Goal: Transaction & Acquisition: Purchase product/service

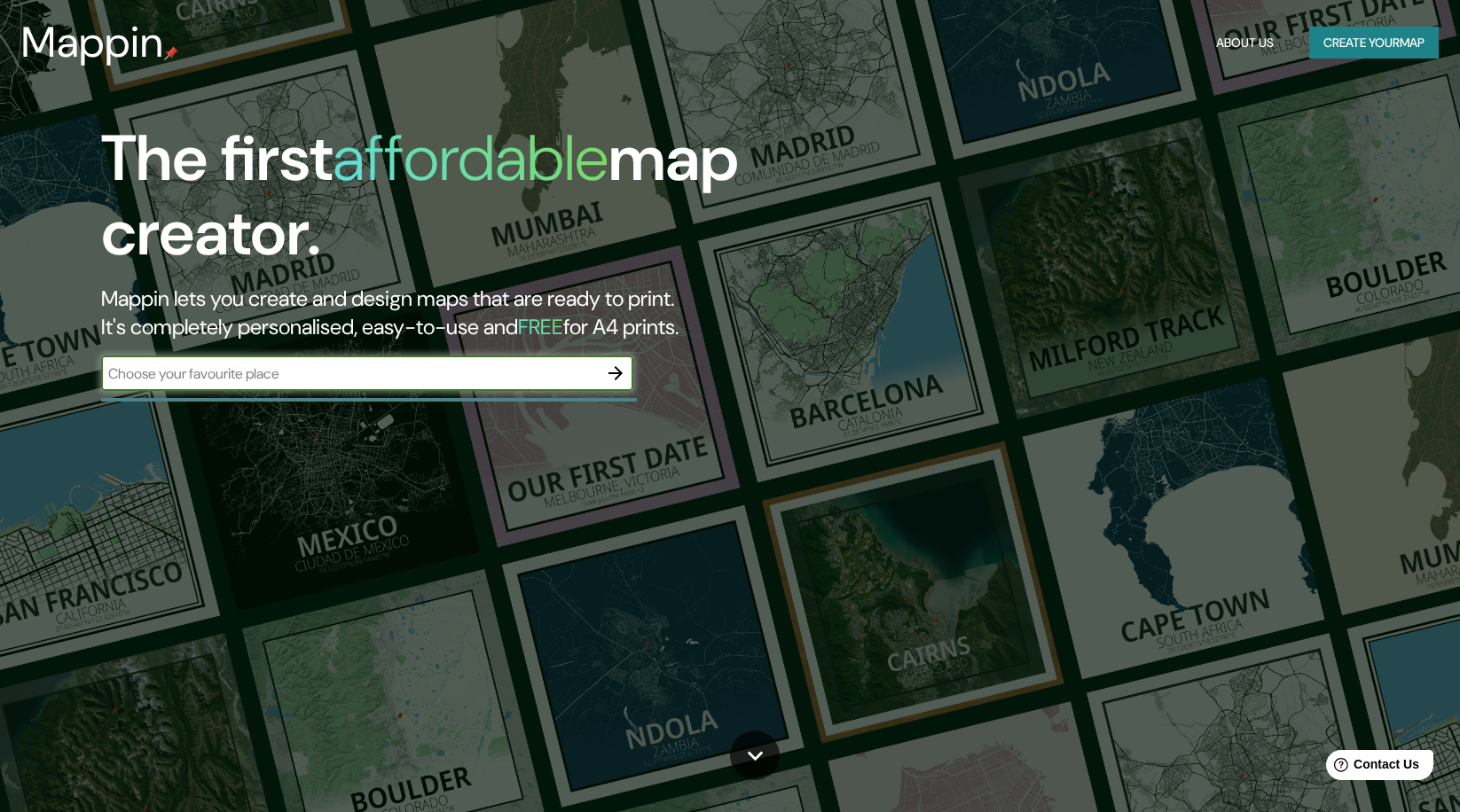
click at [402, 376] on input "text" at bounding box center [349, 373] width 497 height 21
type input "Madrid Aluche"
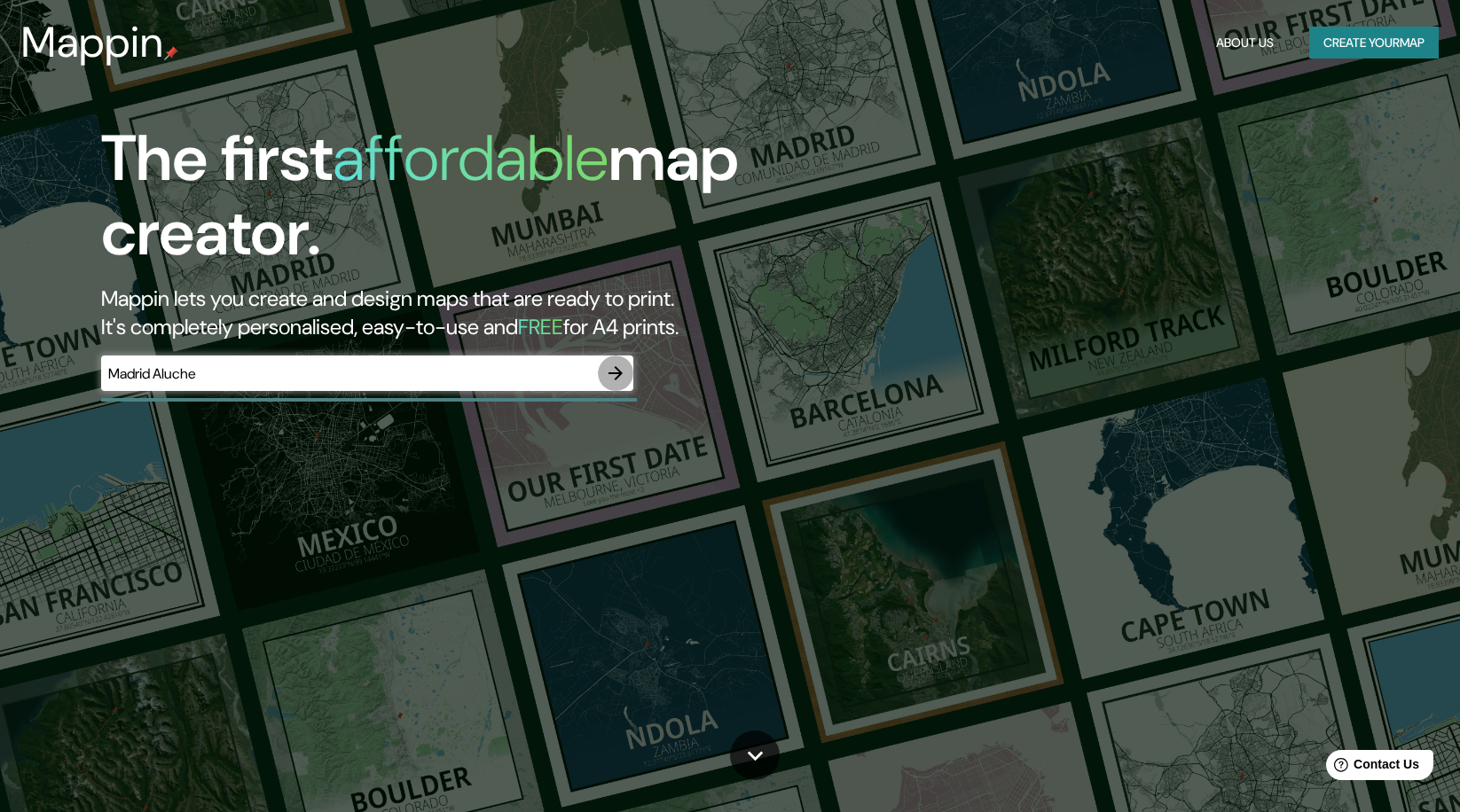
click at [610, 369] on icon "button" at bounding box center [616, 373] width 21 height 21
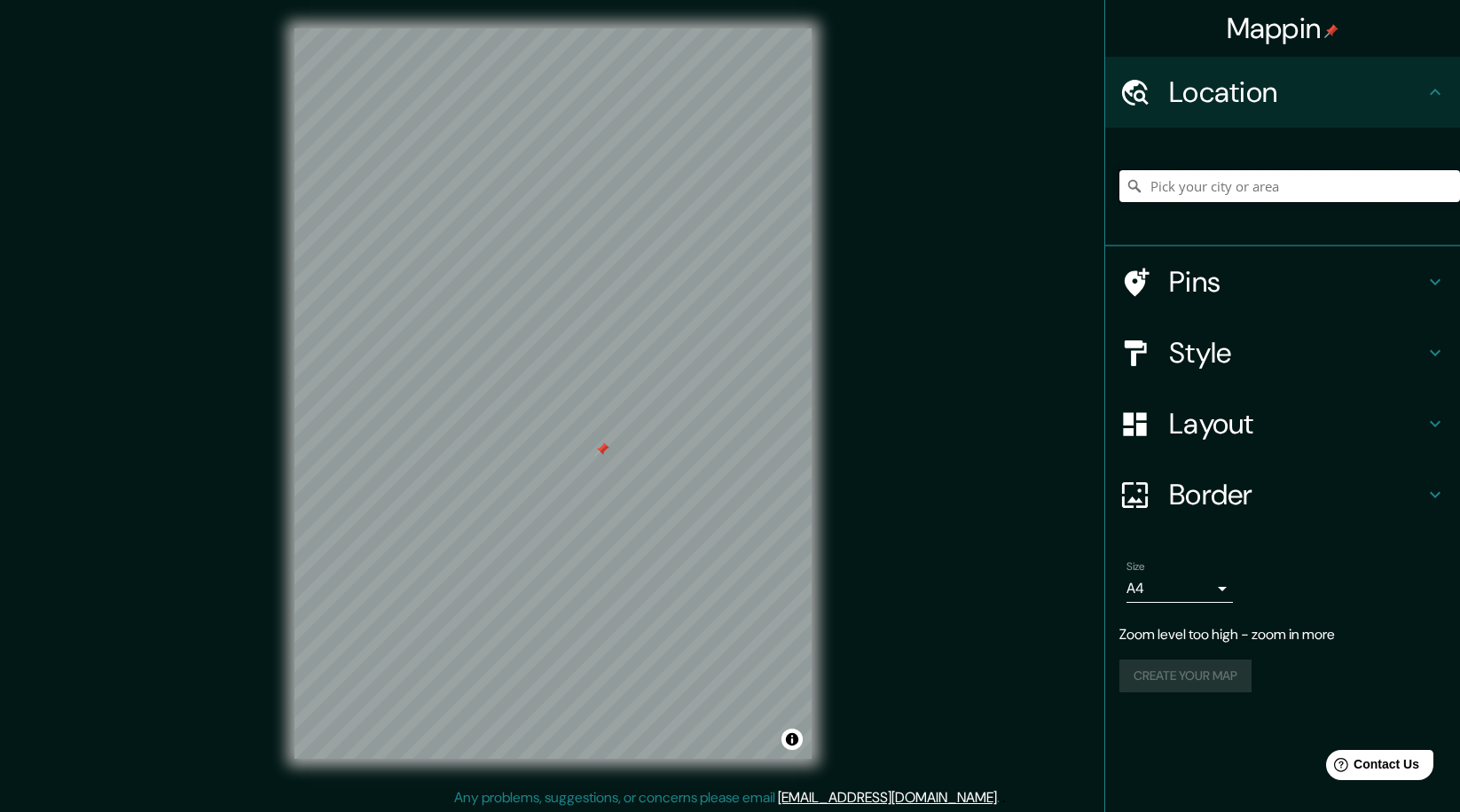
click at [1240, 176] on input "Pick your city or area" at bounding box center [1290, 186] width 341 height 32
click at [884, 216] on div "Mappin Location Pins Style Layout Border Choose a border. Hint : you can make l…" at bounding box center [730, 408] width 1460 height 816
click at [1201, 189] on input "Pick your city or area" at bounding box center [1290, 186] width 341 height 32
click at [1203, 188] on input "Malasia" at bounding box center [1290, 186] width 341 height 32
drag, startPoint x: 1199, startPoint y: 186, endPoint x: 1003, endPoint y: 186, distance: 196.0
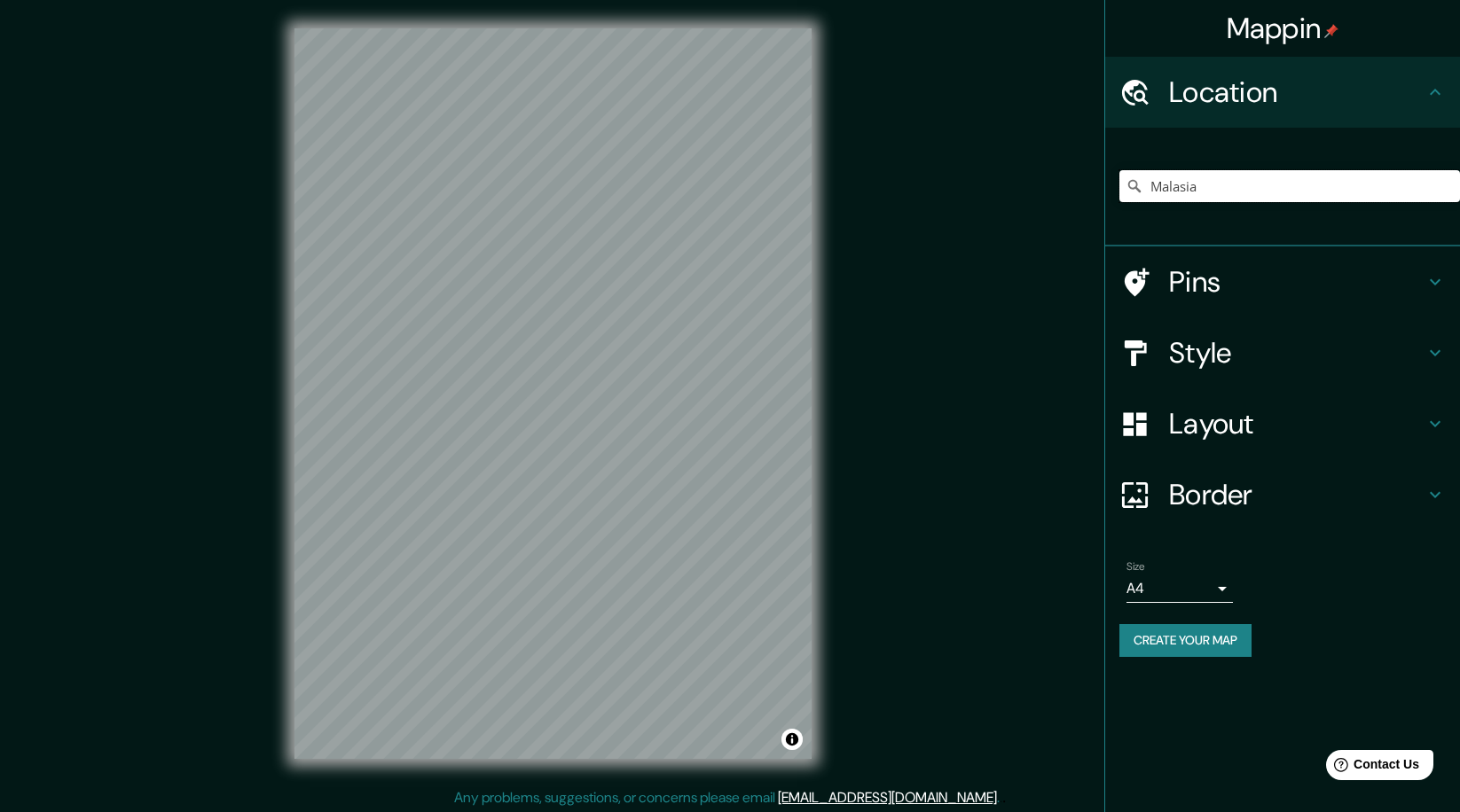
click at [1002, 186] on div "Mappin Location [GEOGRAPHIC_DATA] [GEOGRAPHIC_DATA] [GEOGRAPHIC_DATA] [GEOGRAPH…" at bounding box center [730, 408] width 1460 height 816
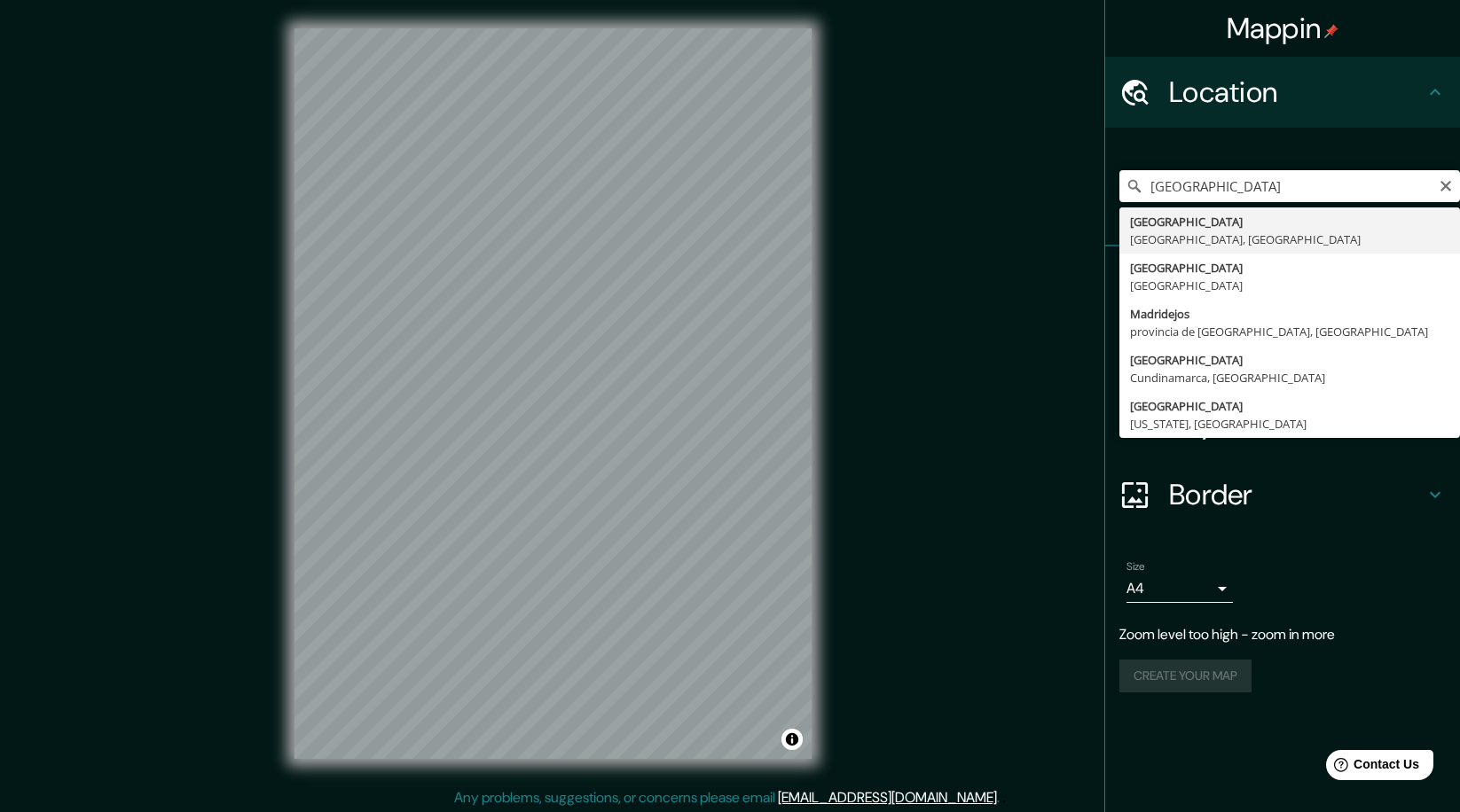
drag, startPoint x: 1002, startPoint y: 186, endPoint x: 1155, endPoint y: 234, distance: 160.4
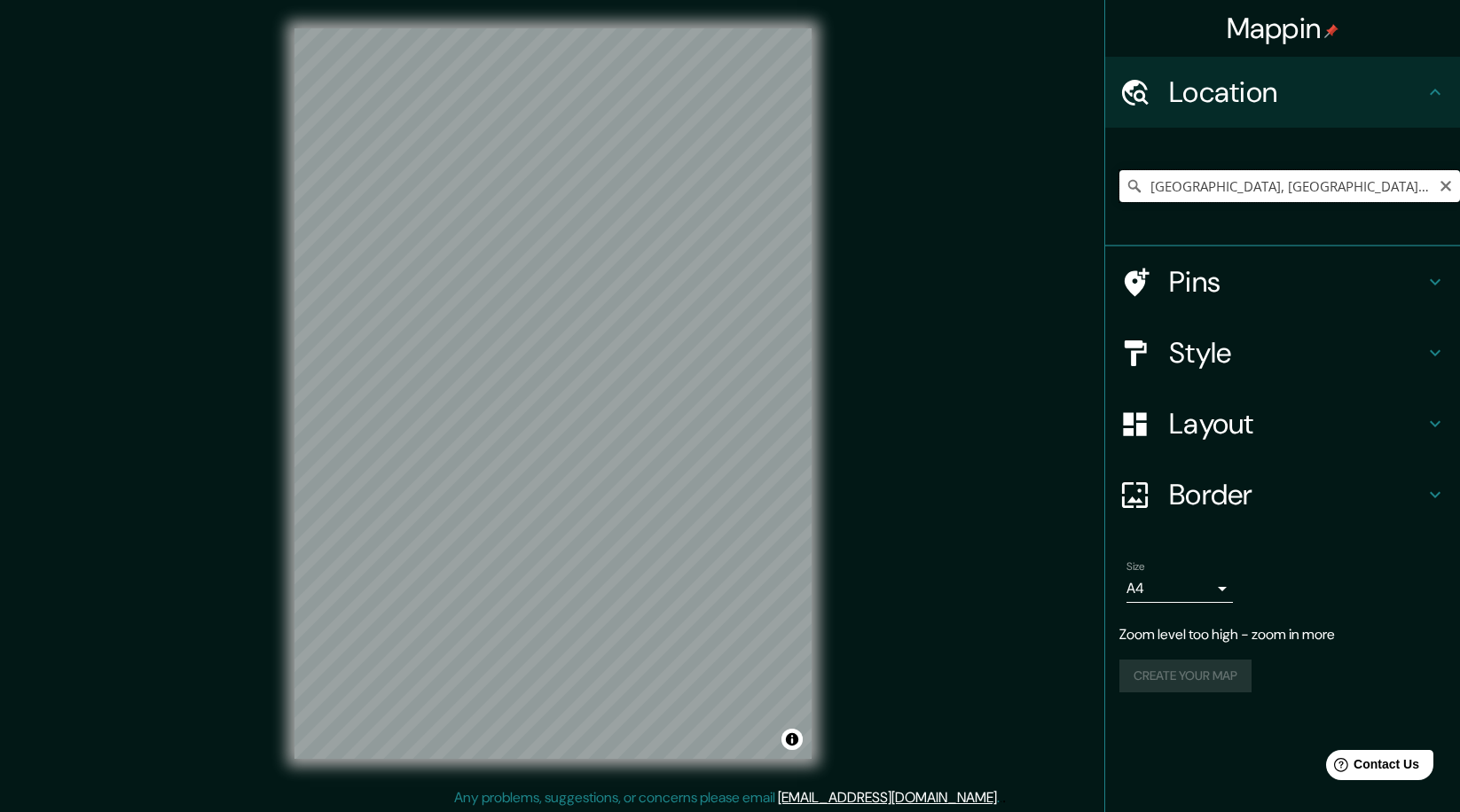
drag, startPoint x: 1195, startPoint y: 185, endPoint x: 1144, endPoint y: 179, distance: 51.4
click at [1144, 180] on input "[GEOGRAPHIC_DATA], [GEOGRAPHIC_DATA], [GEOGRAPHIC_DATA]" at bounding box center [1290, 186] width 341 height 32
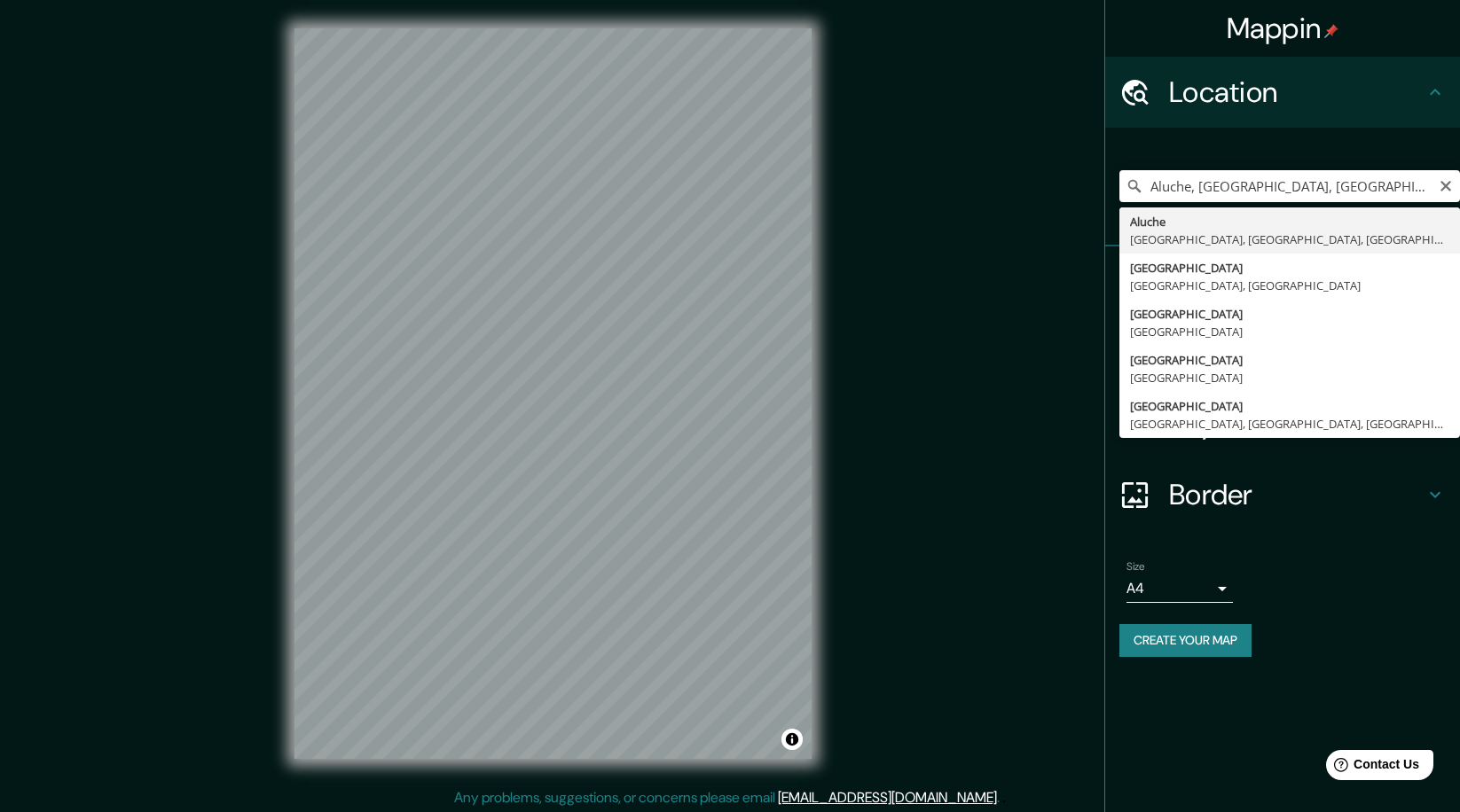
drag, startPoint x: 1167, startPoint y: 227, endPoint x: 1207, endPoint y: 241, distance: 42.4
type input "Aluche, [GEOGRAPHIC_DATA], [GEOGRAPHIC_DATA], [GEOGRAPHIC_DATA]"
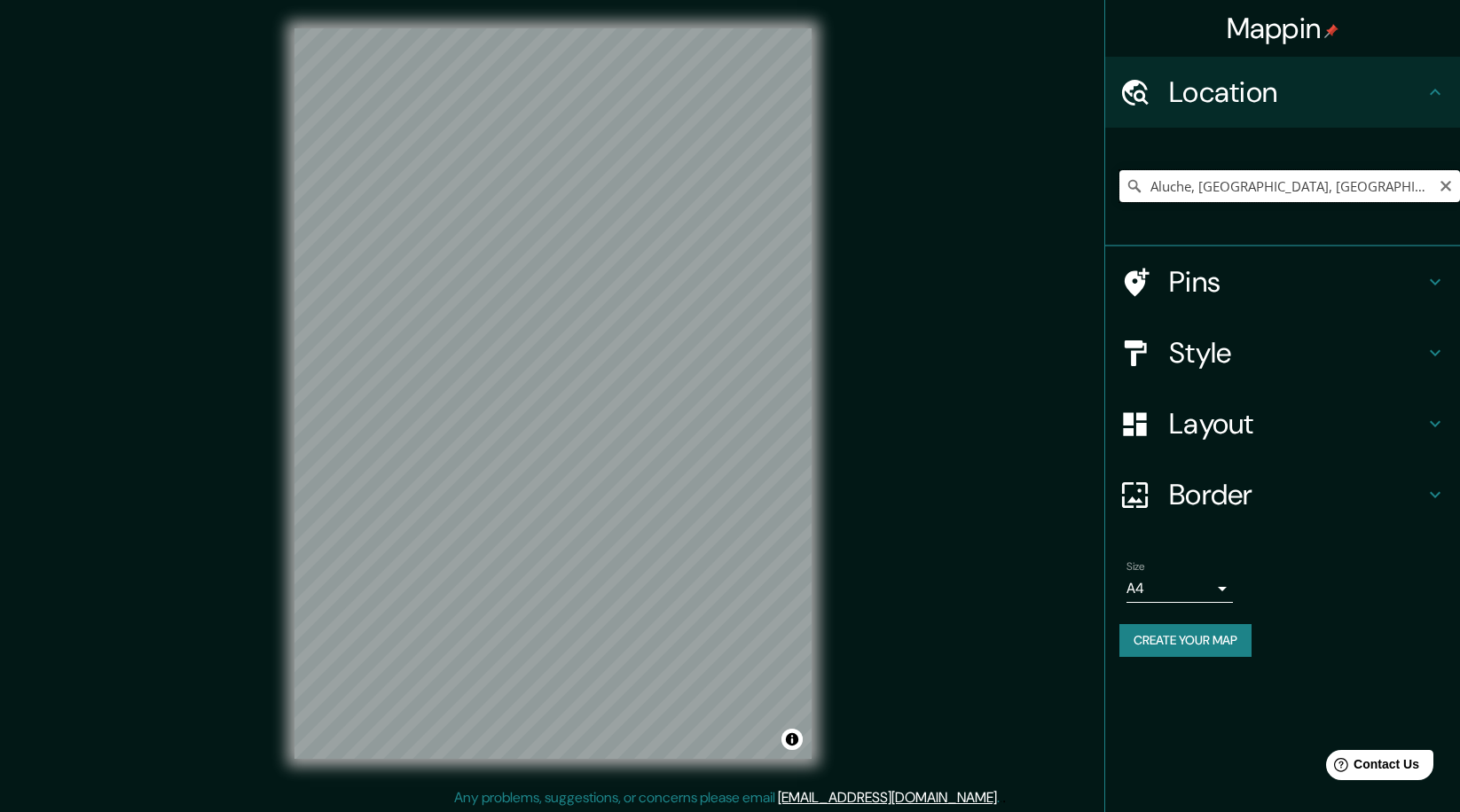
click at [1396, 186] on input "Aluche, [GEOGRAPHIC_DATA], [GEOGRAPHIC_DATA], [GEOGRAPHIC_DATA]" at bounding box center [1290, 186] width 341 height 32
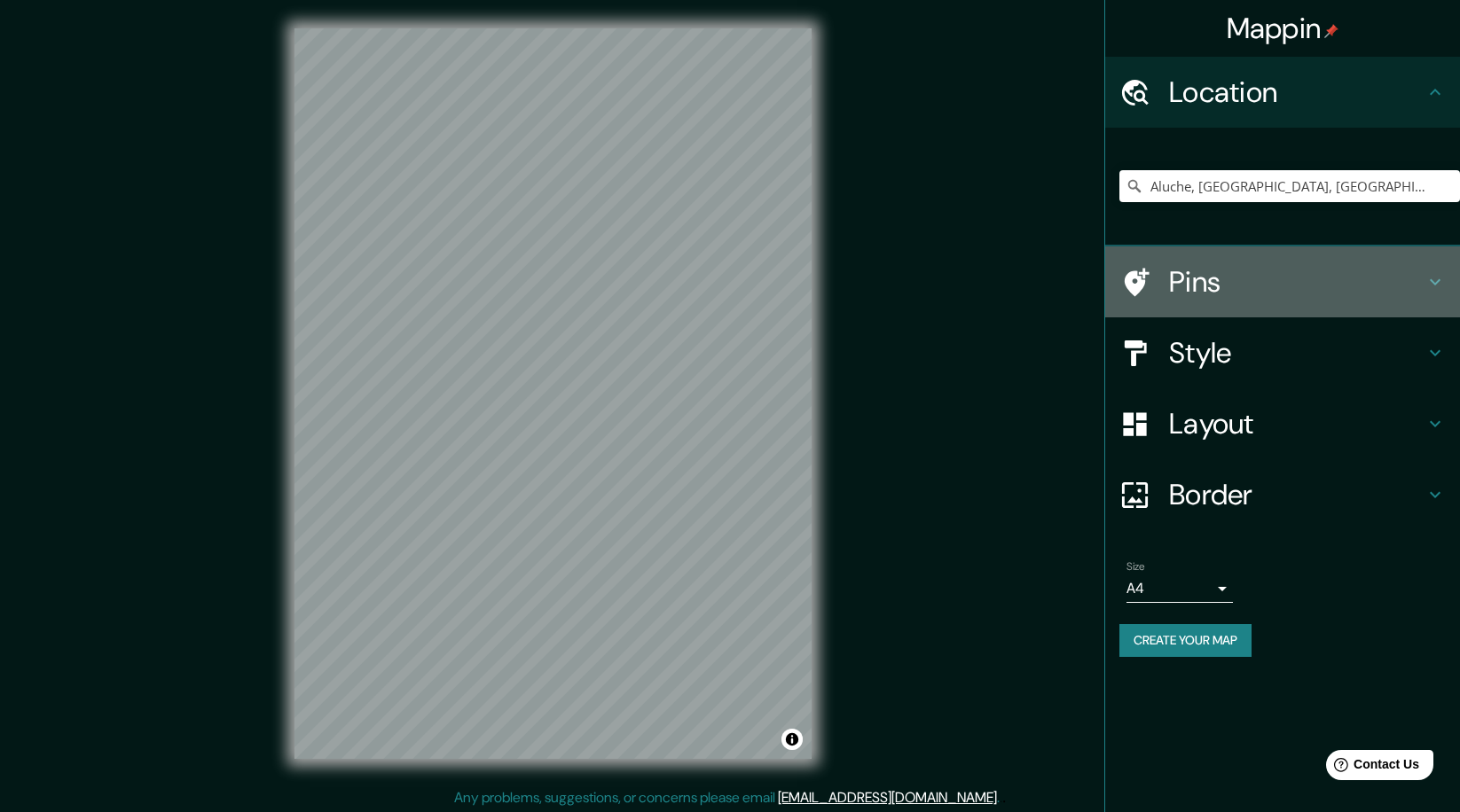
click at [1286, 281] on h4 "Pins" at bounding box center [1297, 282] width 255 height 36
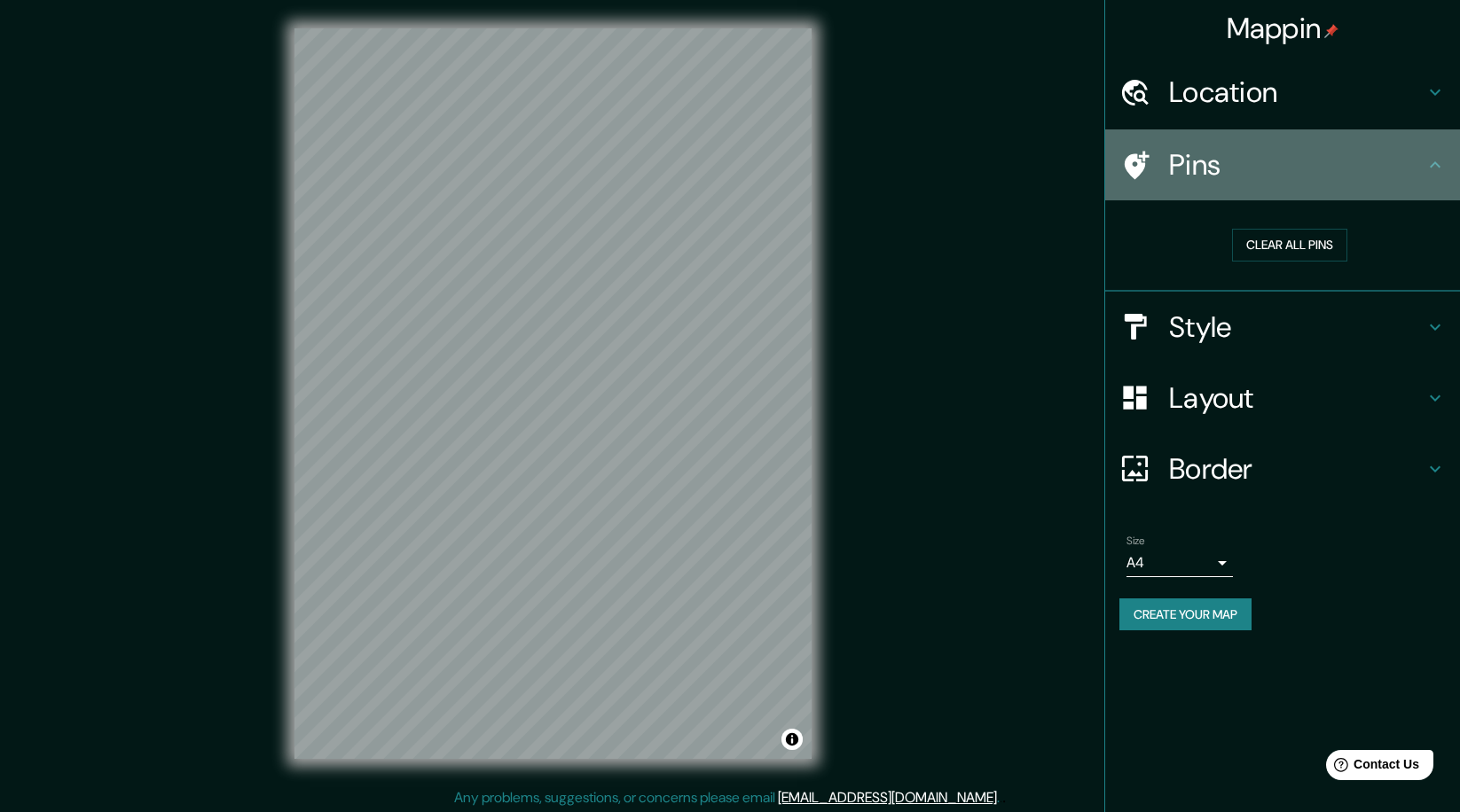
click at [1338, 171] on h4 "Pins" at bounding box center [1297, 165] width 255 height 36
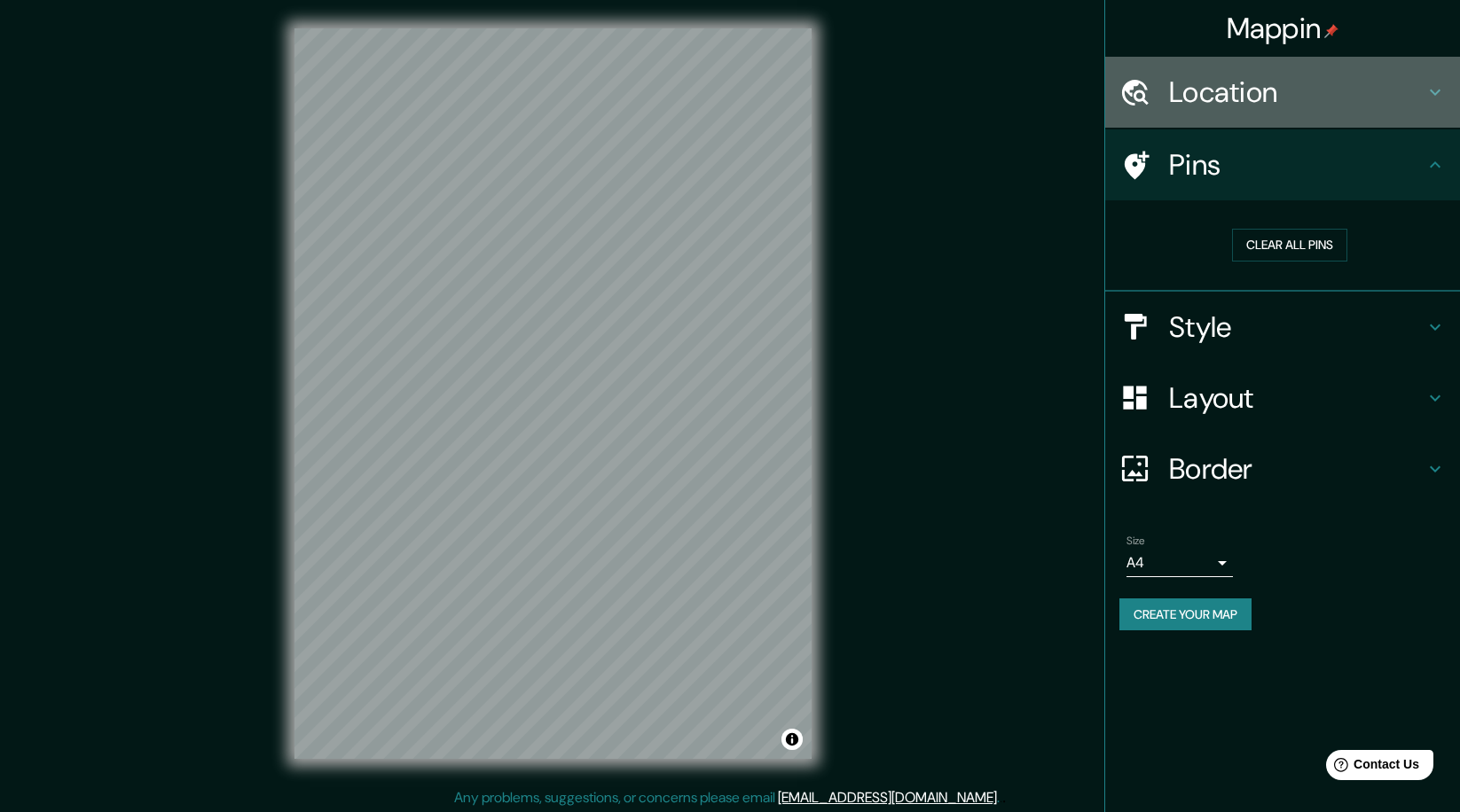
click at [1341, 92] on h4 "Location" at bounding box center [1297, 92] width 255 height 36
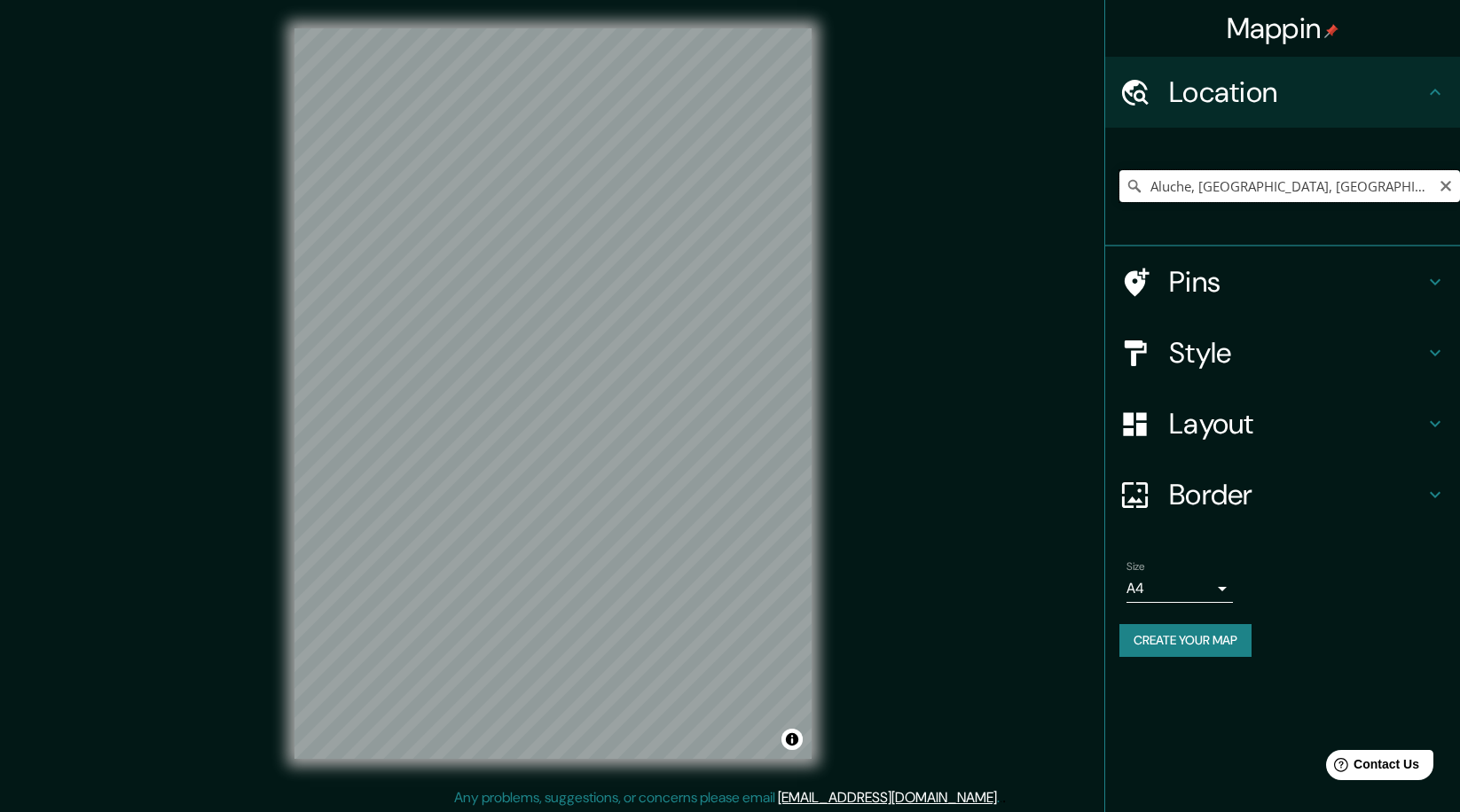
click at [1348, 184] on input "Aluche, [GEOGRAPHIC_DATA], [GEOGRAPHIC_DATA], [GEOGRAPHIC_DATA]" at bounding box center [1290, 186] width 341 height 32
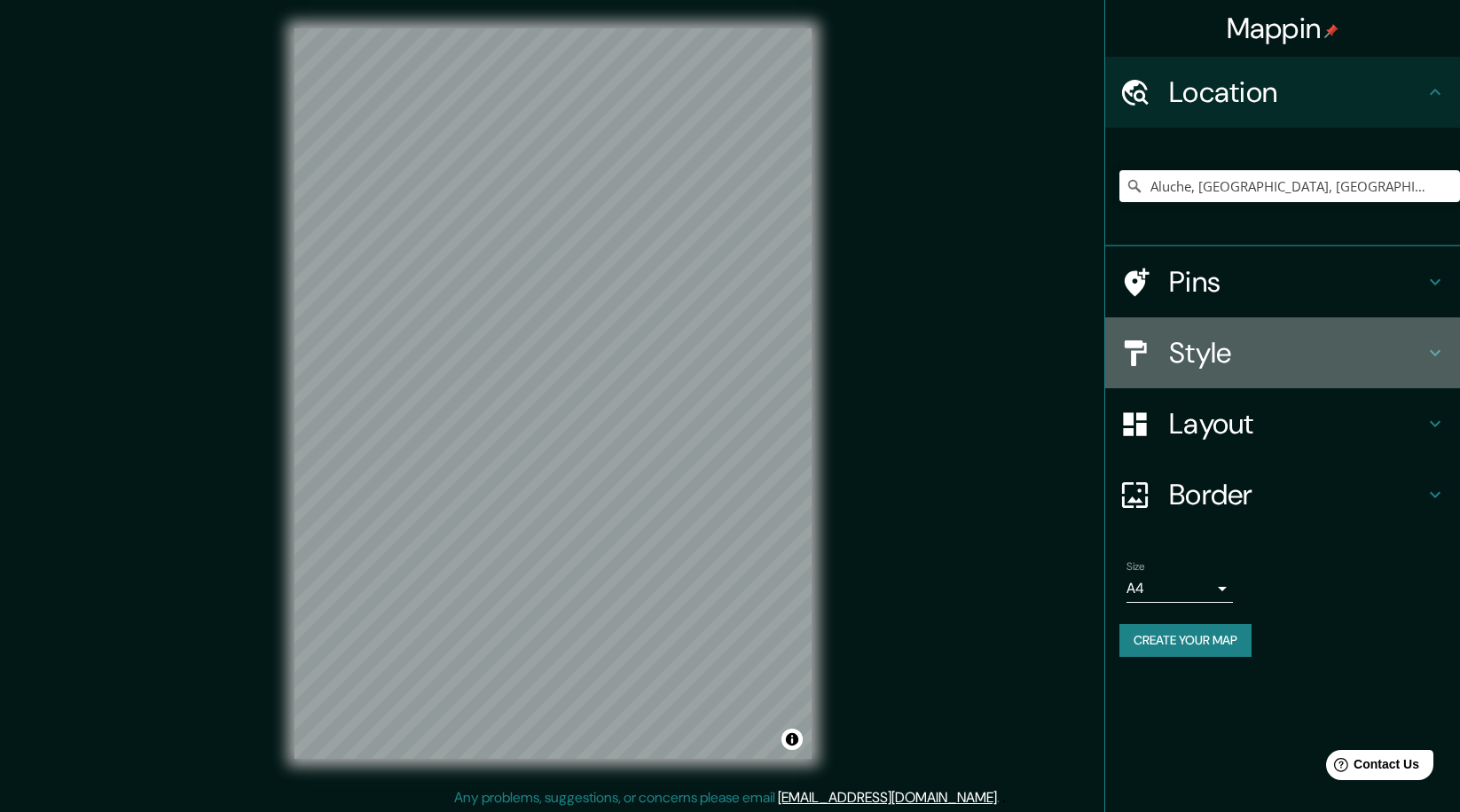
click at [1199, 348] on h4 "Style" at bounding box center [1297, 353] width 255 height 36
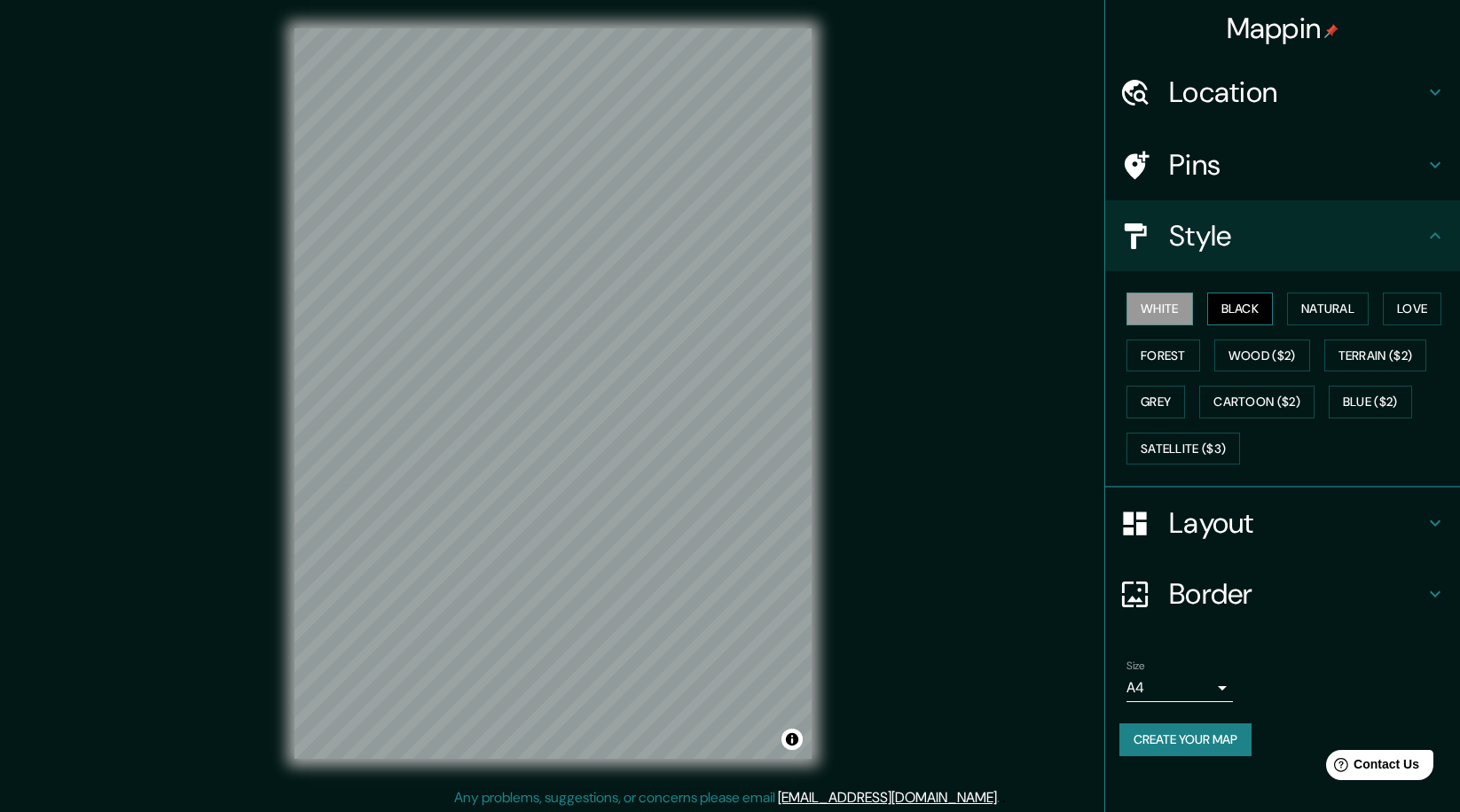
click at [1222, 304] on button "Black" at bounding box center [1240, 309] width 67 height 33
click at [1329, 308] on button "Natural" at bounding box center [1327, 309] width 81 height 33
click at [1406, 308] on button "Love" at bounding box center [1412, 309] width 59 height 33
click at [1194, 357] on button "Forest" at bounding box center [1163, 356] width 73 height 33
click at [1155, 399] on button "Grey" at bounding box center [1156, 402] width 59 height 33
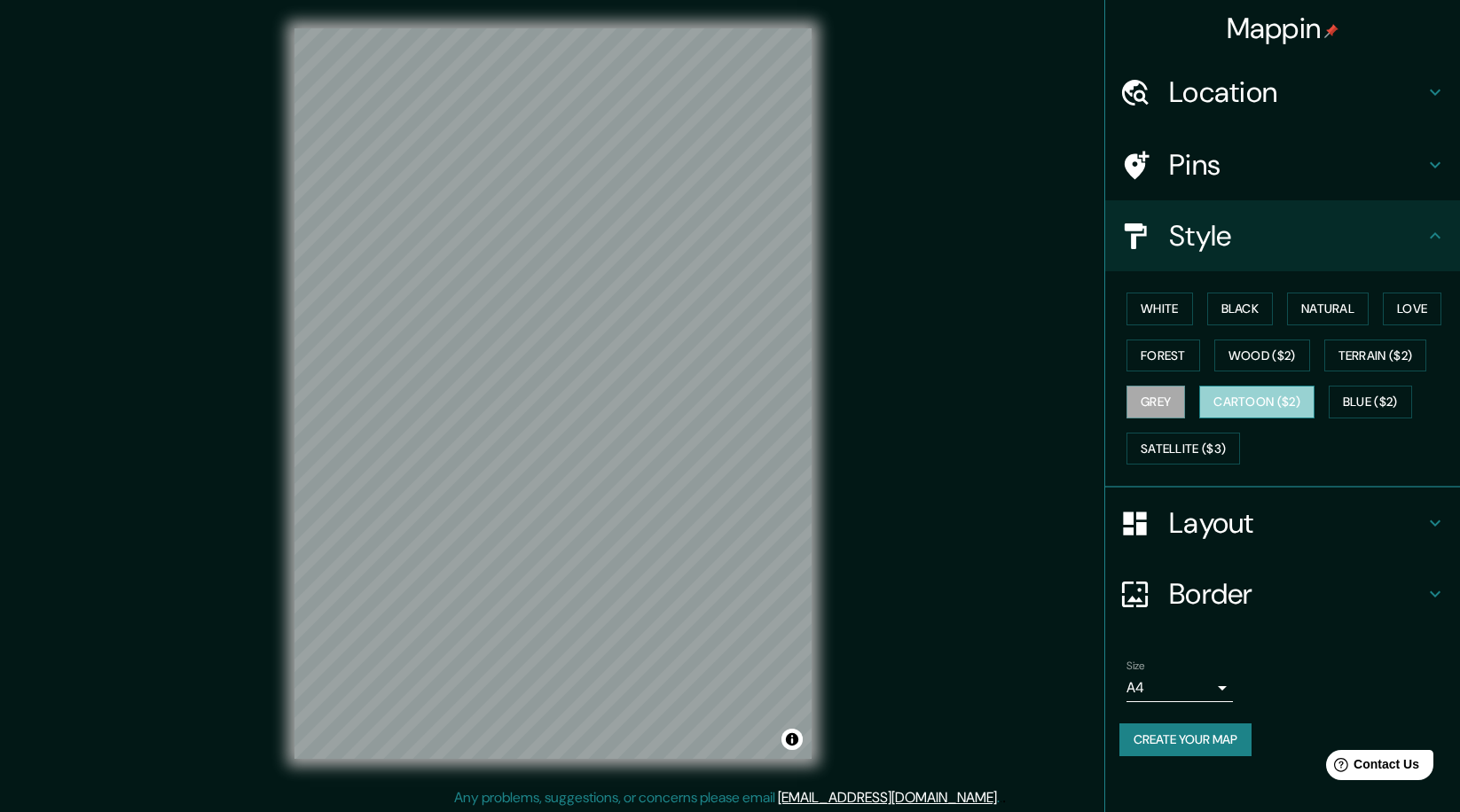
click at [1229, 399] on button "Cartoon ($2)" at bounding box center [1257, 402] width 115 height 33
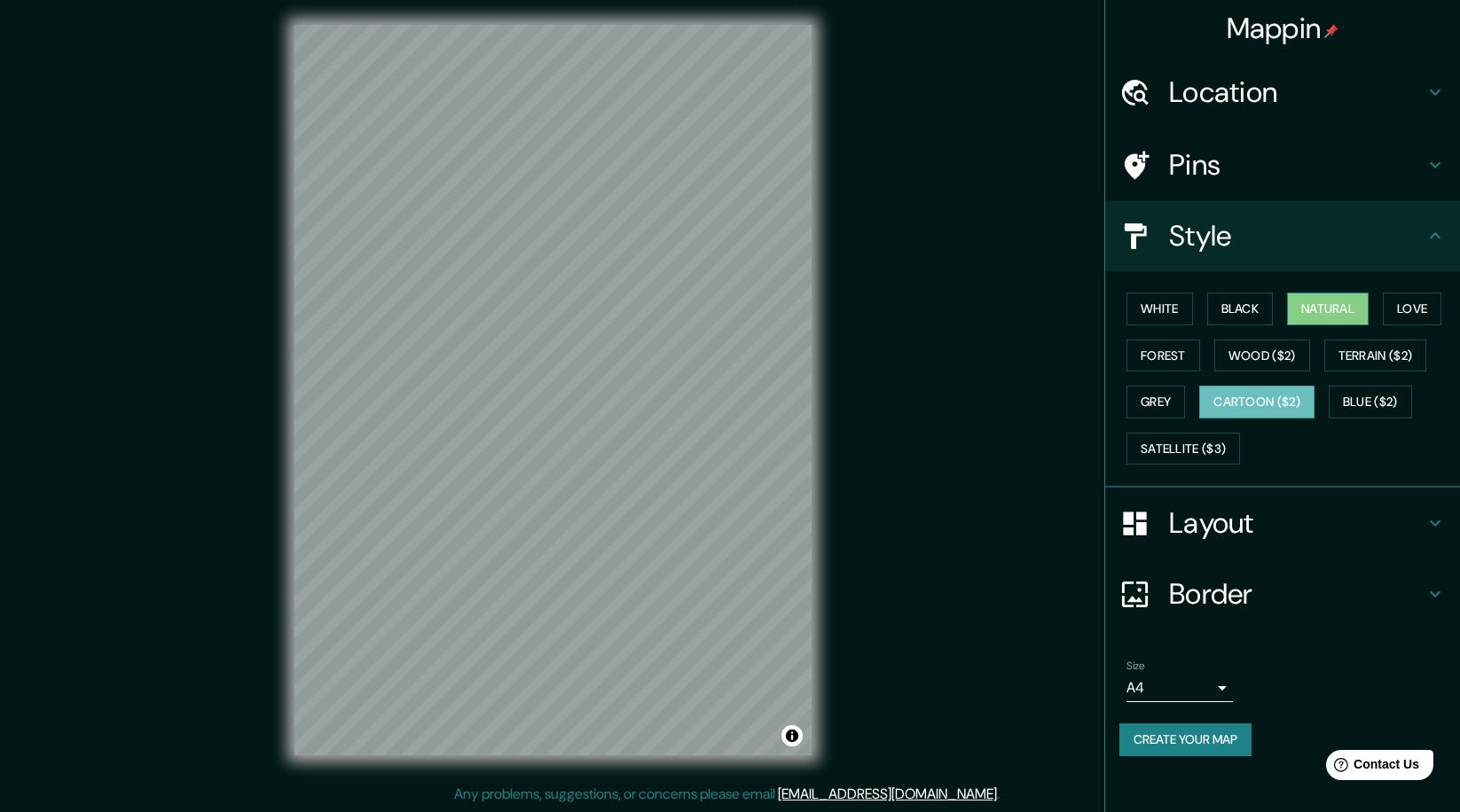
click at [1326, 298] on button "Natural" at bounding box center [1327, 309] width 81 height 33
click at [1185, 308] on button "White" at bounding box center [1159, 309] width 67 height 33
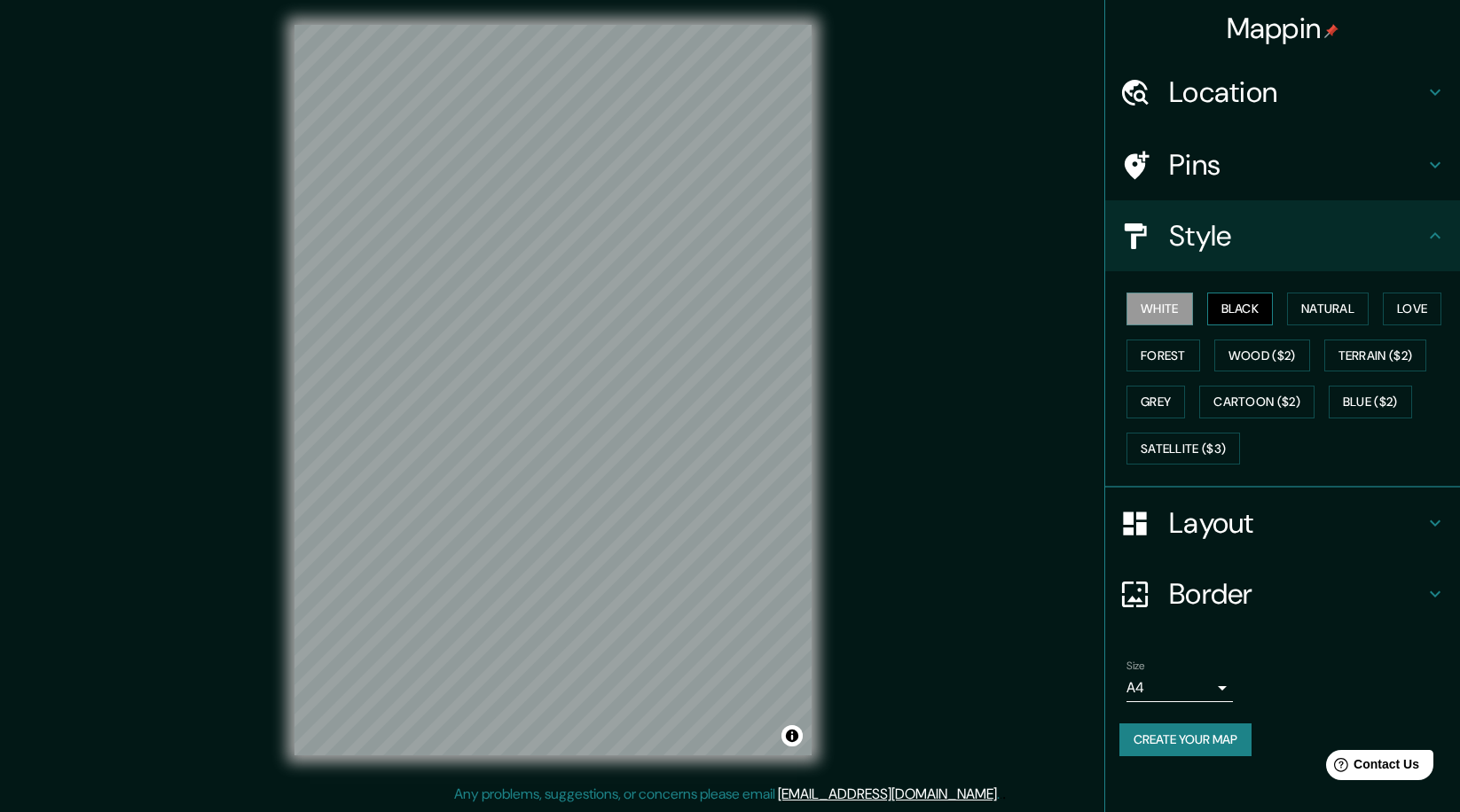
click at [1240, 305] on button "Black" at bounding box center [1240, 309] width 67 height 33
click at [1199, 301] on div "White Black Natural Love Forest Wood ($2) Terrain ($2) Grey Cartoon ($2) Blue (…" at bounding box center [1290, 378] width 341 height 186
click at [1193, 303] on button "White" at bounding box center [1159, 309] width 67 height 33
click at [1185, 402] on button "Grey" at bounding box center [1156, 402] width 59 height 33
click at [1360, 305] on button "Natural" at bounding box center [1327, 309] width 81 height 33
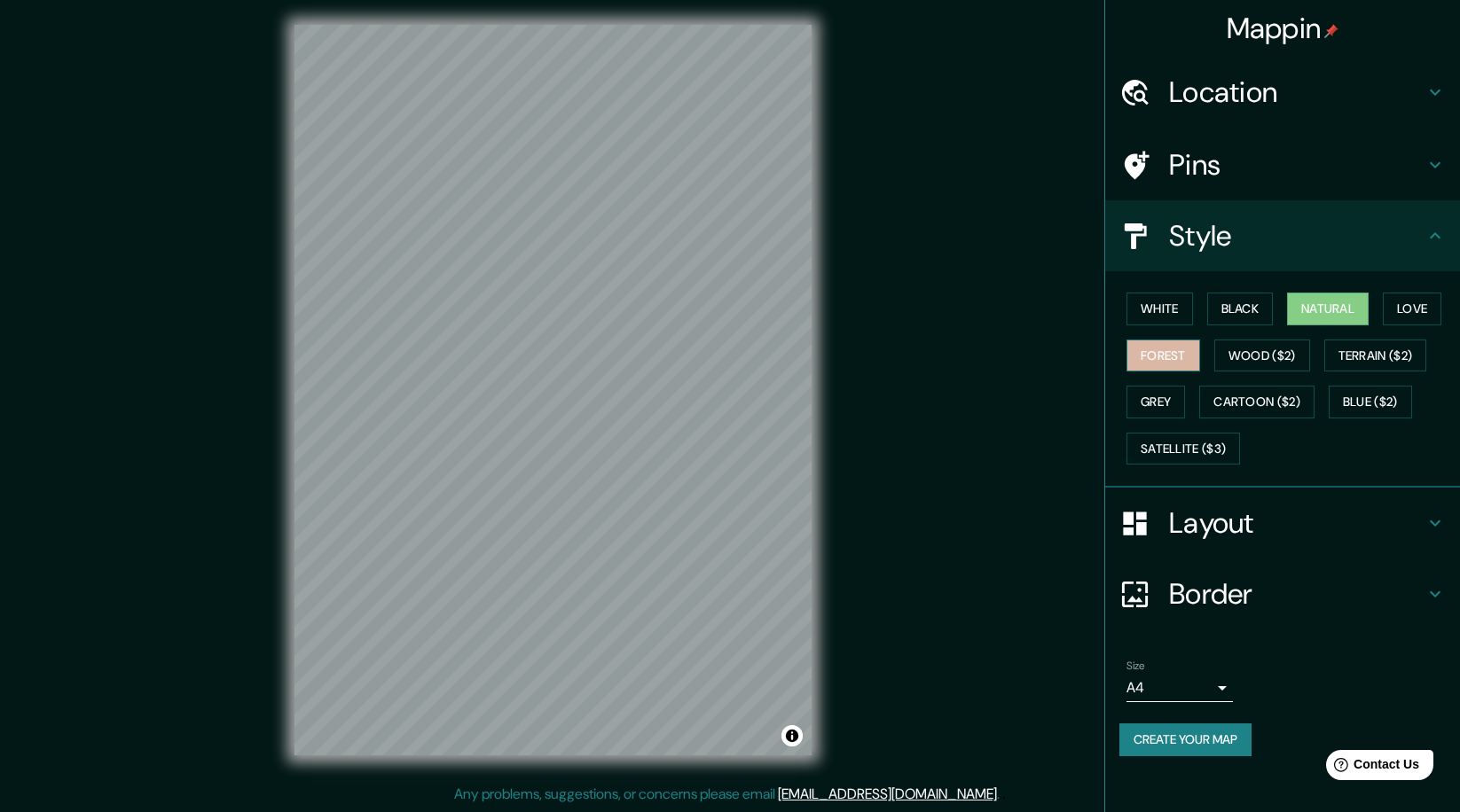
click at [1173, 349] on button "Forest" at bounding box center [1163, 356] width 73 height 33
click at [1235, 509] on h4 "Layout" at bounding box center [1297, 523] width 255 height 36
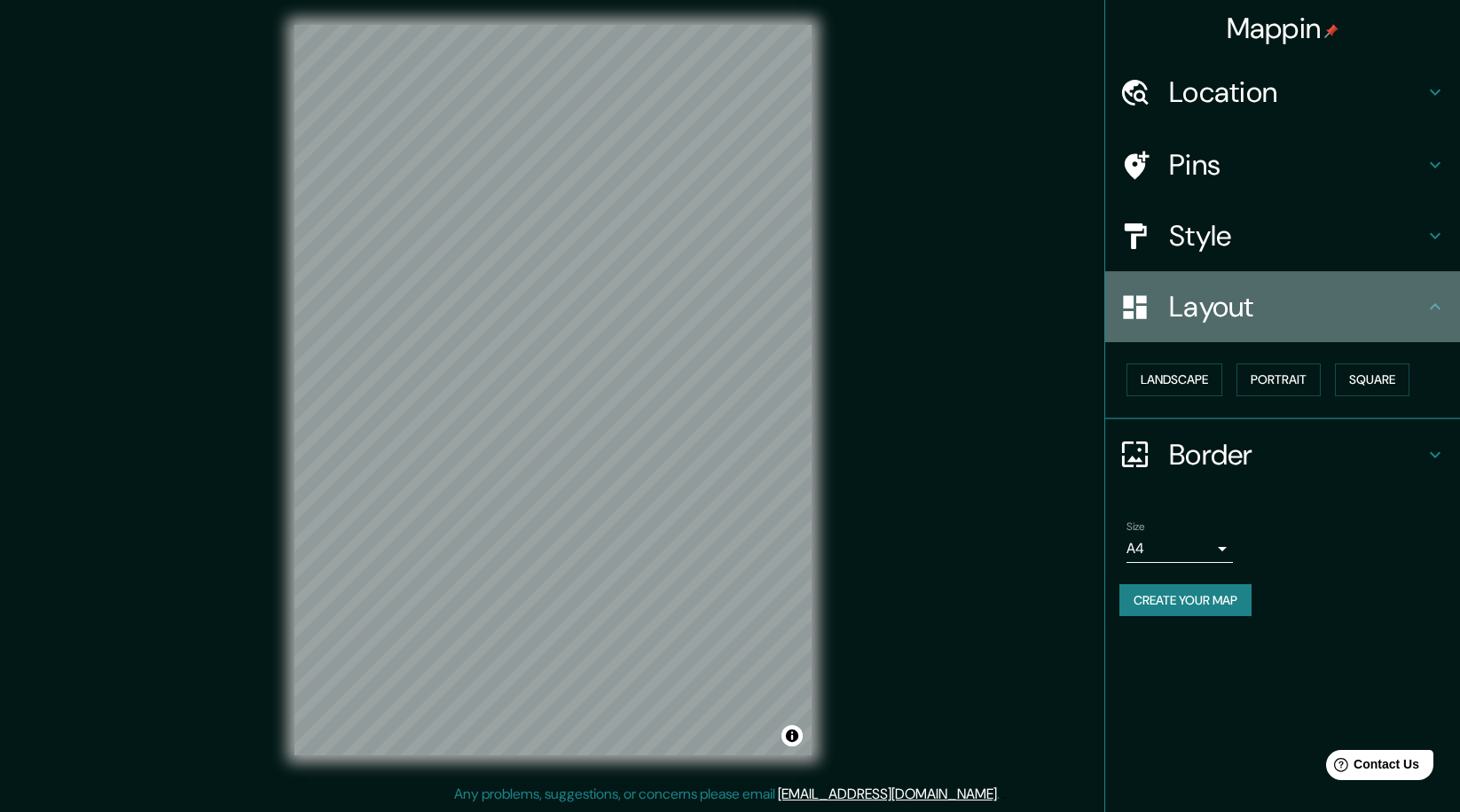
click at [1236, 303] on h4 "Layout" at bounding box center [1297, 307] width 255 height 36
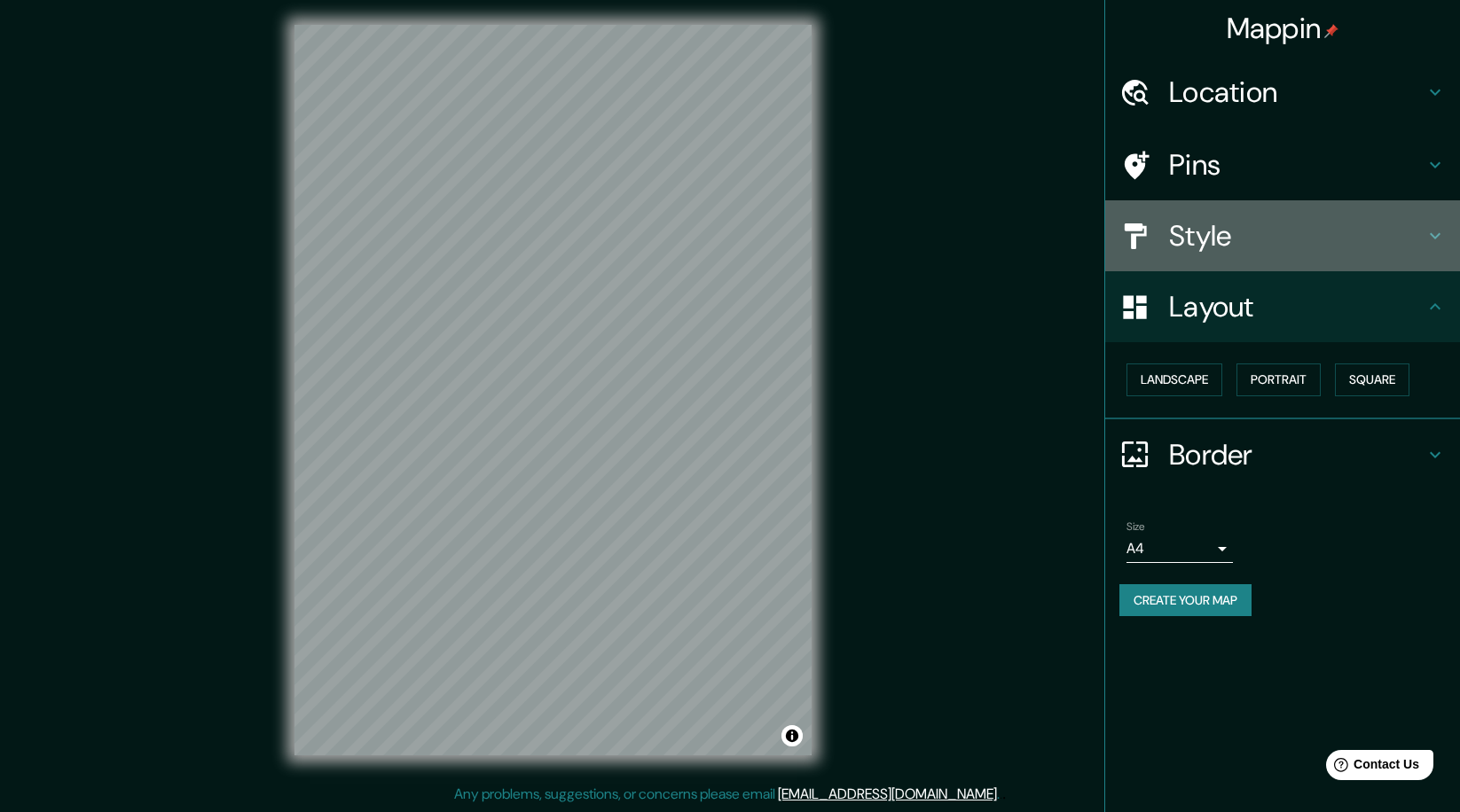
click at [1233, 218] on h4 "Style" at bounding box center [1297, 236] width 255 height 36
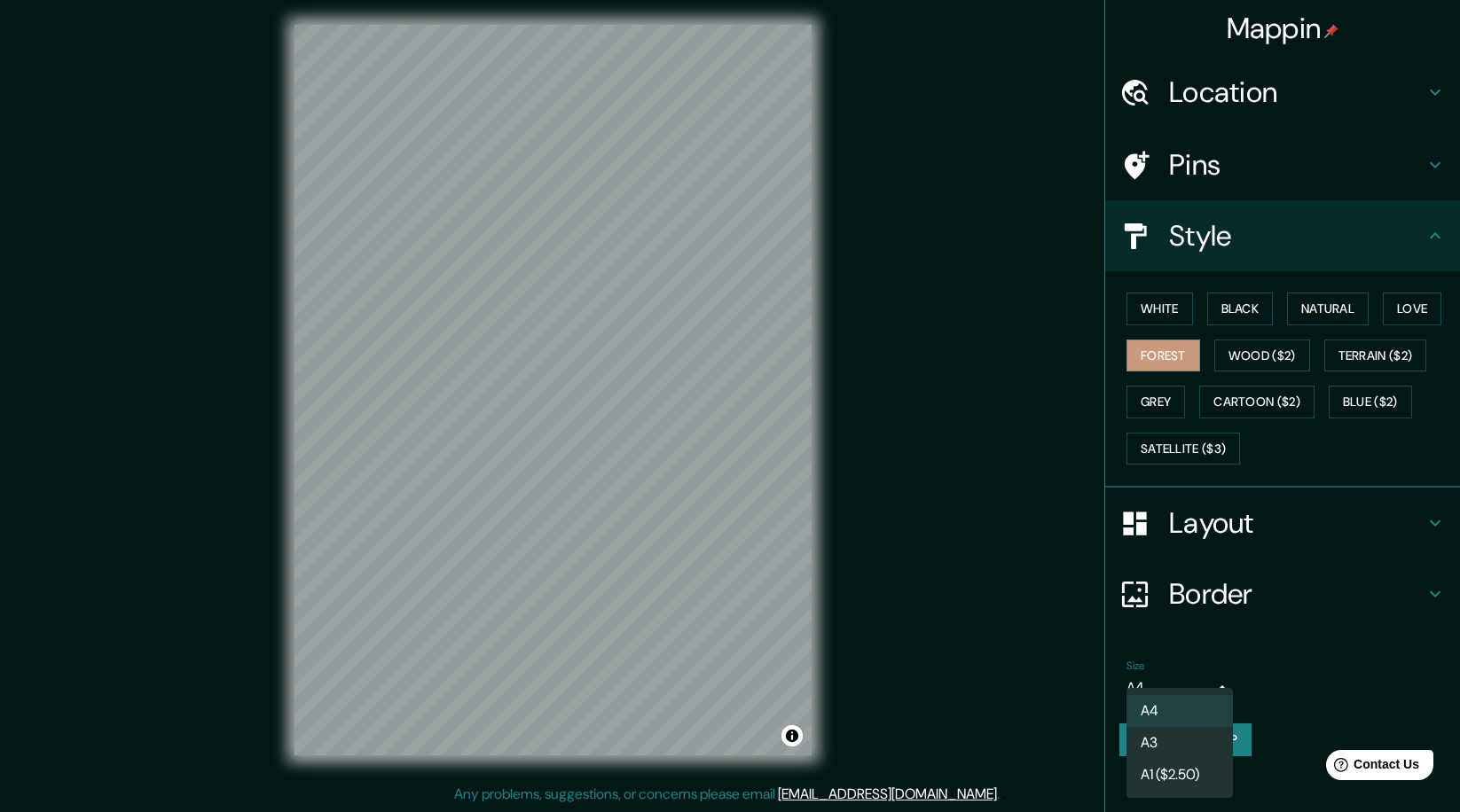
click at [1230, 678] on body "Mappin Location [GEOGRAPHIC_DATA], [GEOGRAPHIC_DATA], [GEOGRAPHIC_DATA], [GEOGR…" at bounding box center [730, 402] width 1460 height 812
click at [1202, 707] on li "A4" at bounding box center [1179, 711] width 106 height 32
click at [1207, 693] on body "Mappin Location [GEOGRAPHIC_DATA], [GEOGRAPHIC_DATA], [GEOGRAPHIC_DATA], [GEOGR…" at bounding box center [730, 402] width 1460 height 812
click at [1156, 736] on li "A3" at bounding box center [1179, 743] width 106 height 32
type input "a4"
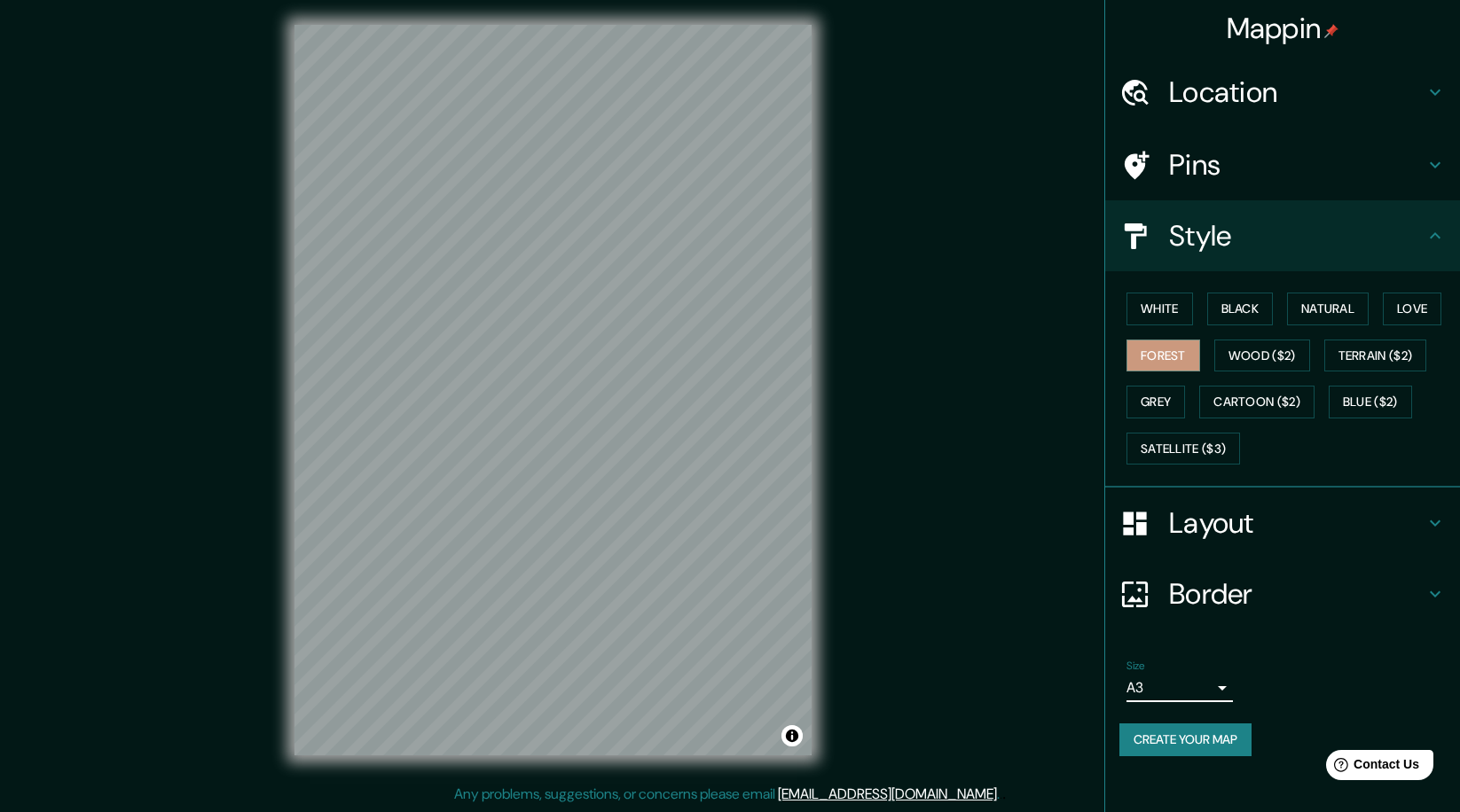
click at [1223, 731] on button "Create your map" at bounding box center [1185, 740] width 132 height 33
click at [1232, 311] on button "Black" at bounding box center [1240, 309] width 67 height 33
click at [1218, 533] on h4 "Layout" at bounding box center [1297, 523] width 255 height 36
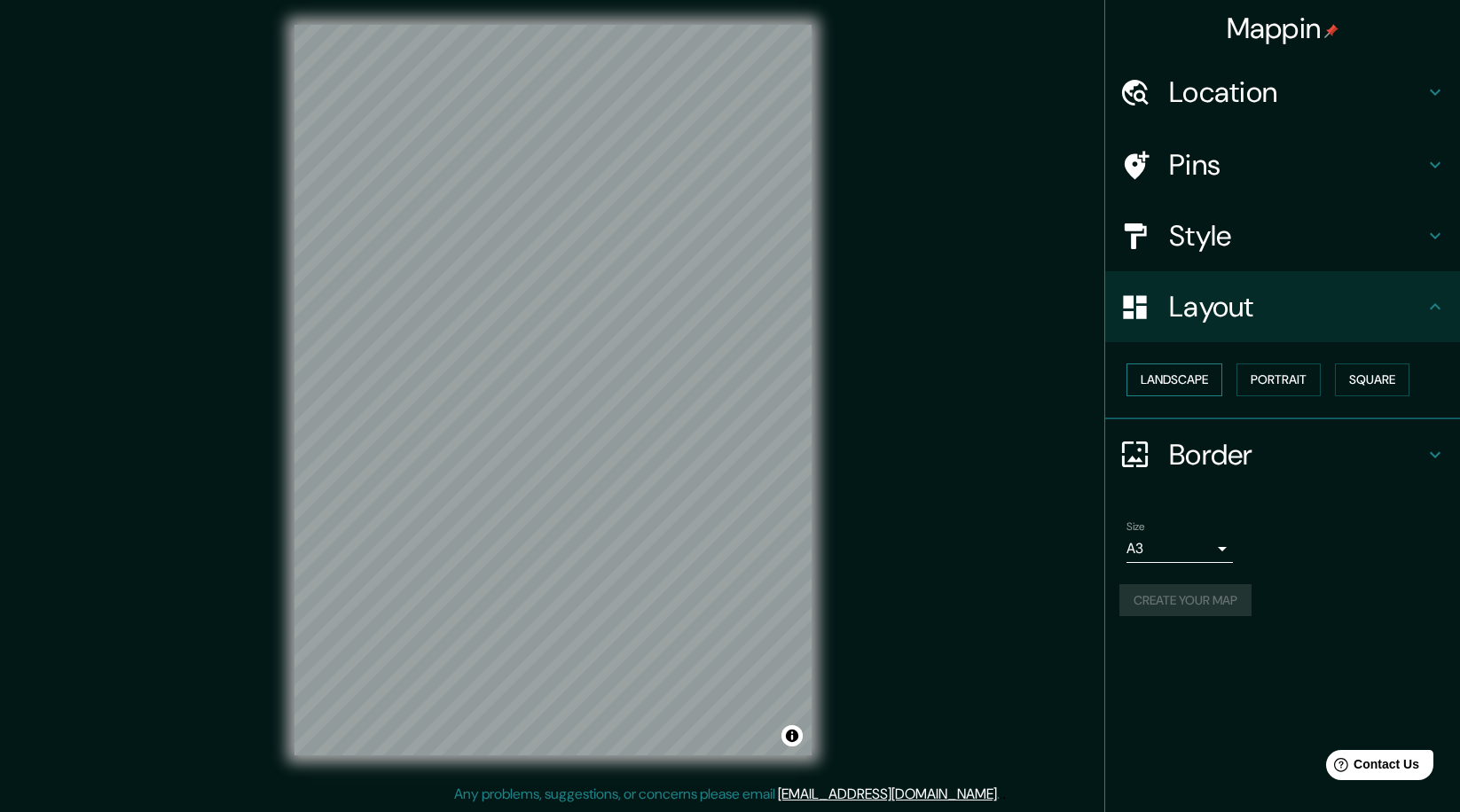
click at [1215, 371] on button "Landscape" at bounding box center [1174, 379] width 95 height 33
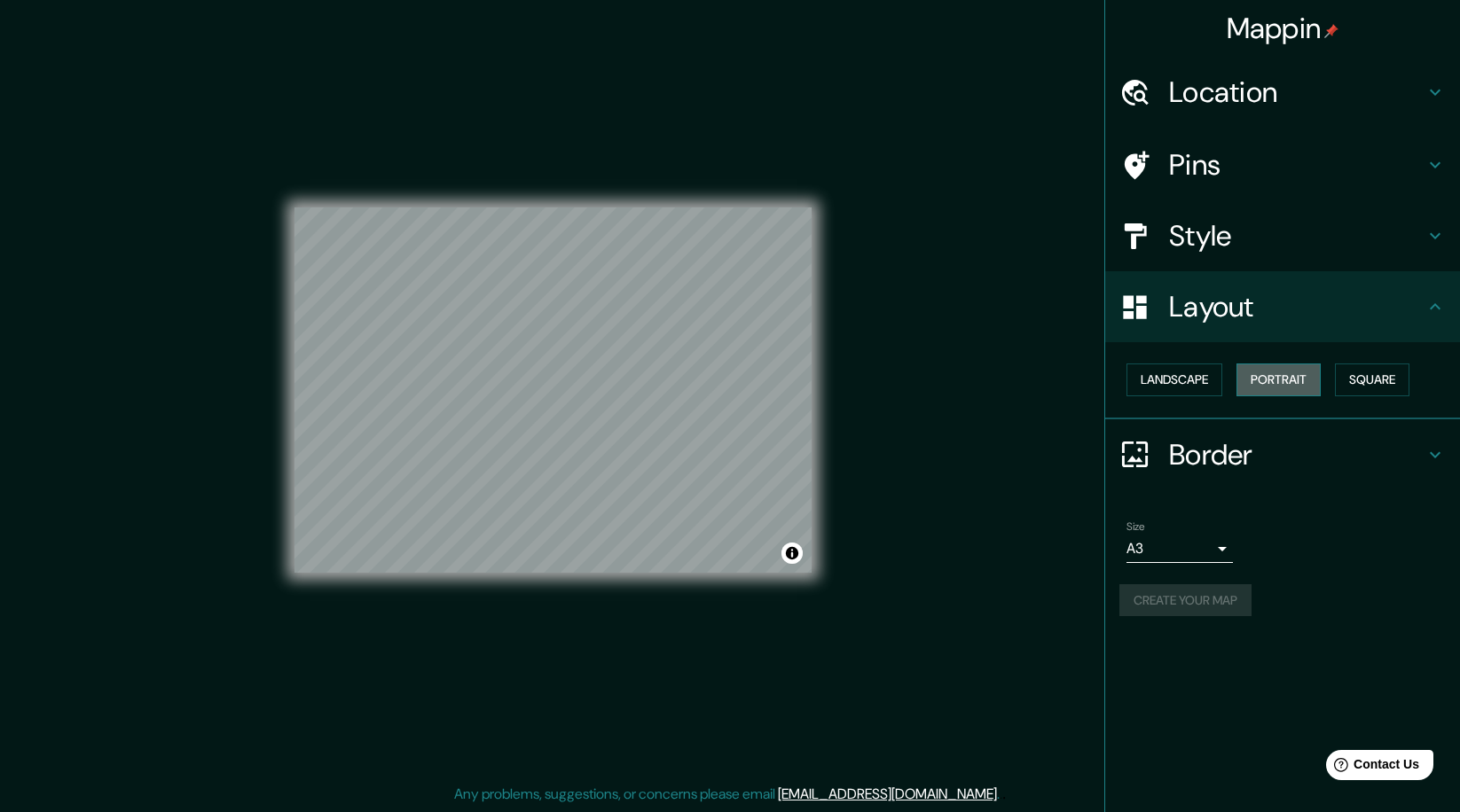
click at [1257, 374] on button "Portrait" at bounding box center [1278, 379] width 84 height 33
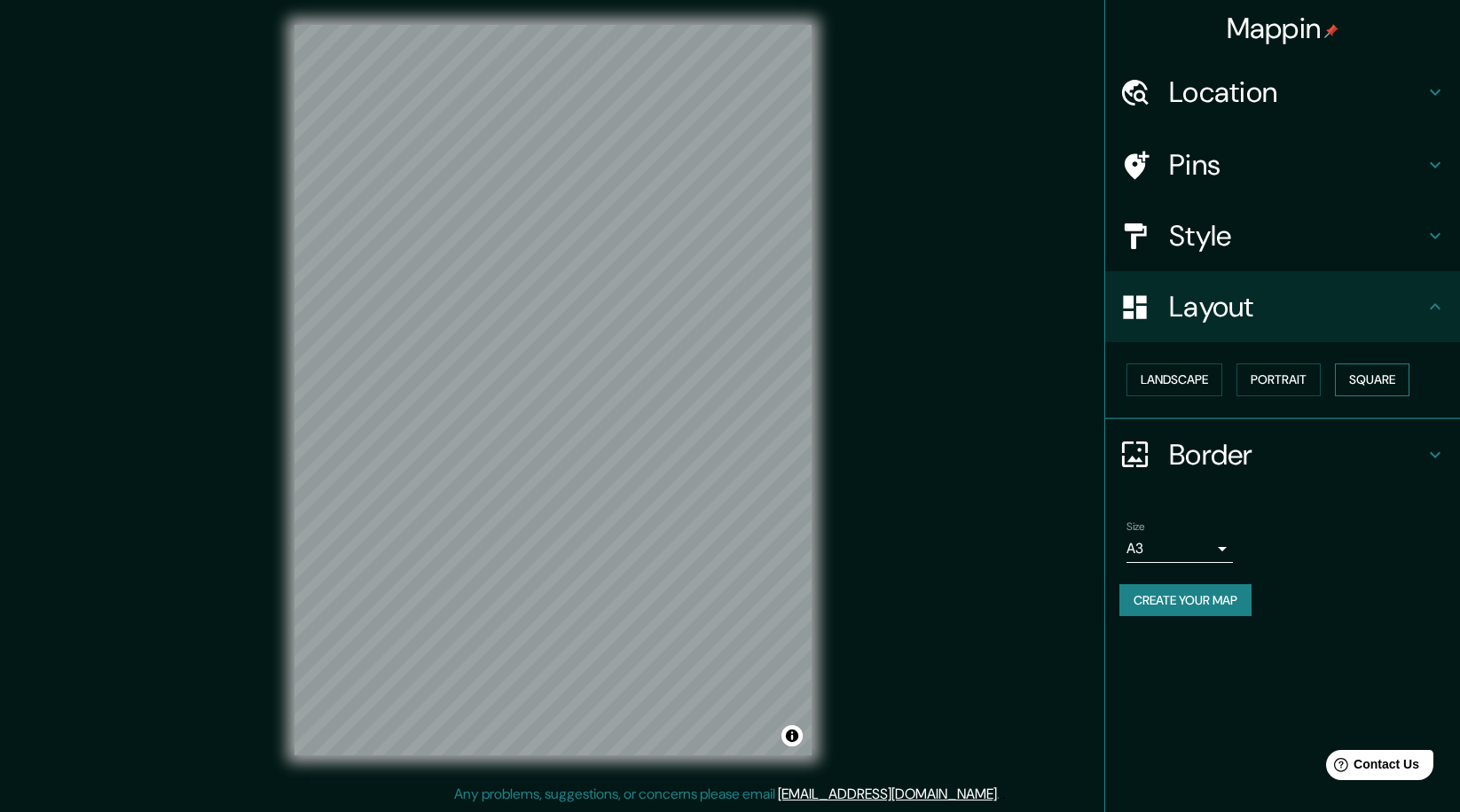
click at [1386, 376] on button "Square" at bounding box center [1372, 379] width 74 height 33
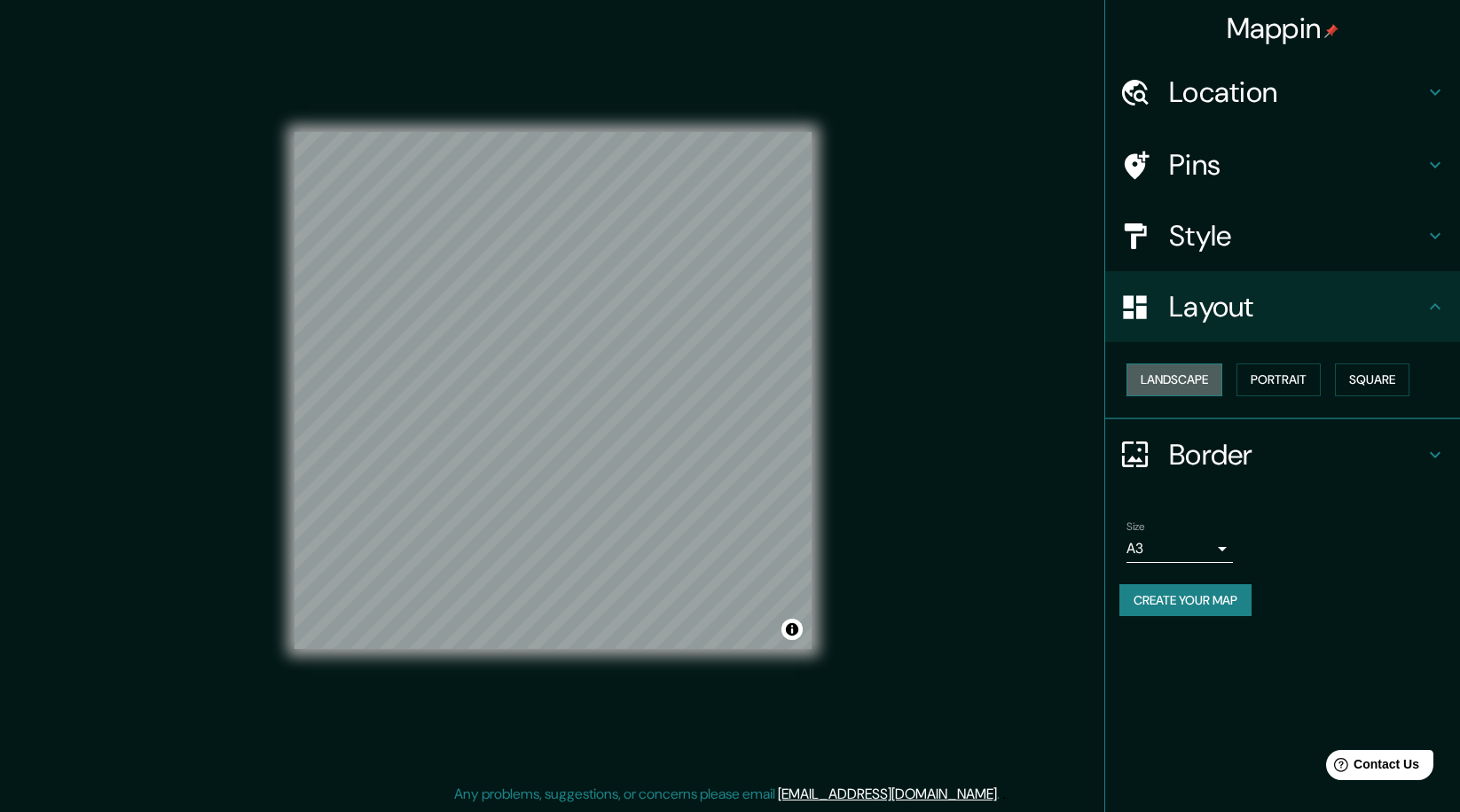
click at [1186, 367] on button "Landscape" at bounding box center [1174, 379] width 95 height 33
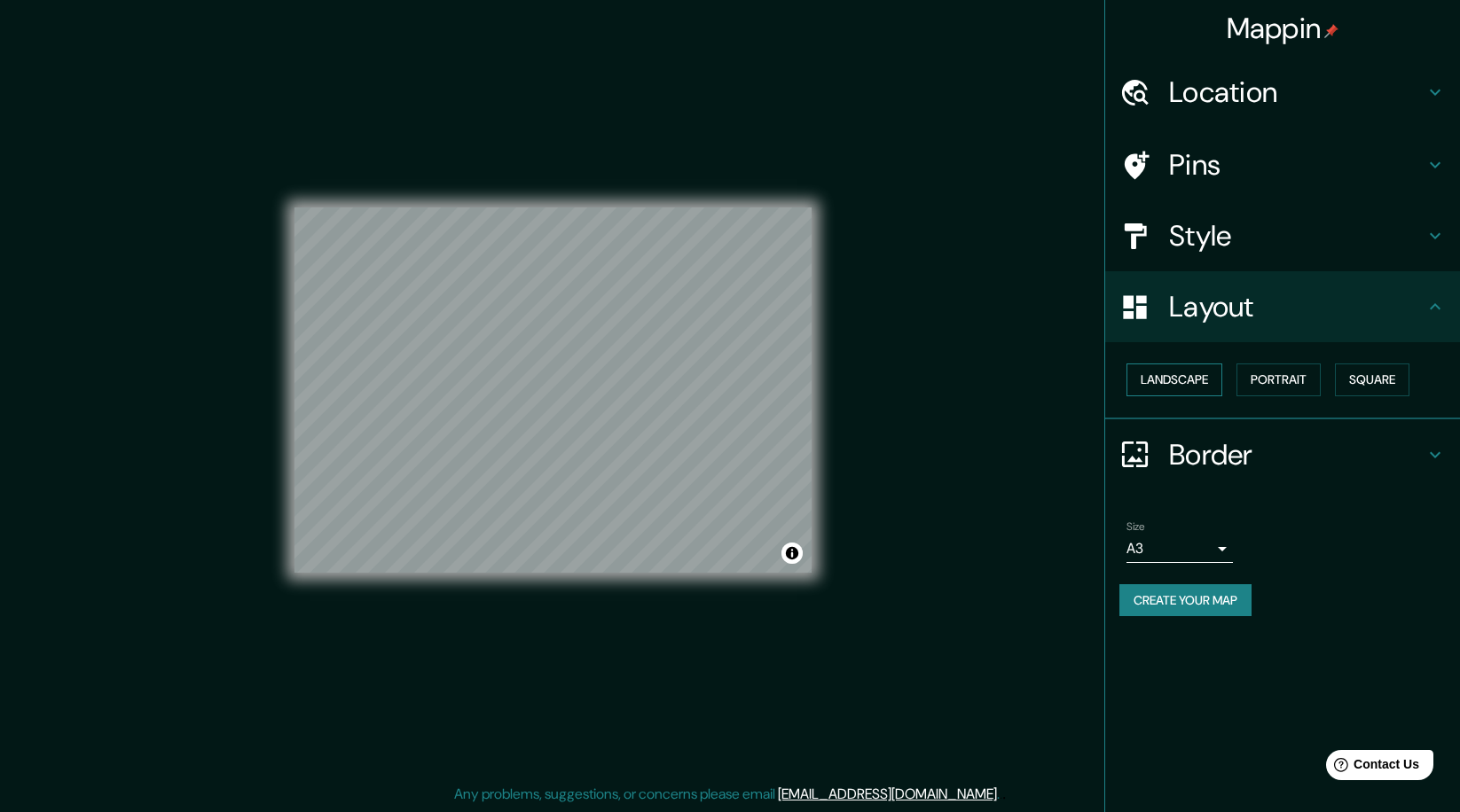
click at [1214, 369] on button "Landscape" at bounding box center [1174, 379] width 95 height 33
click at [1365, 374] on button "Square" at bounding box center [1372, 379] width 74 height 33
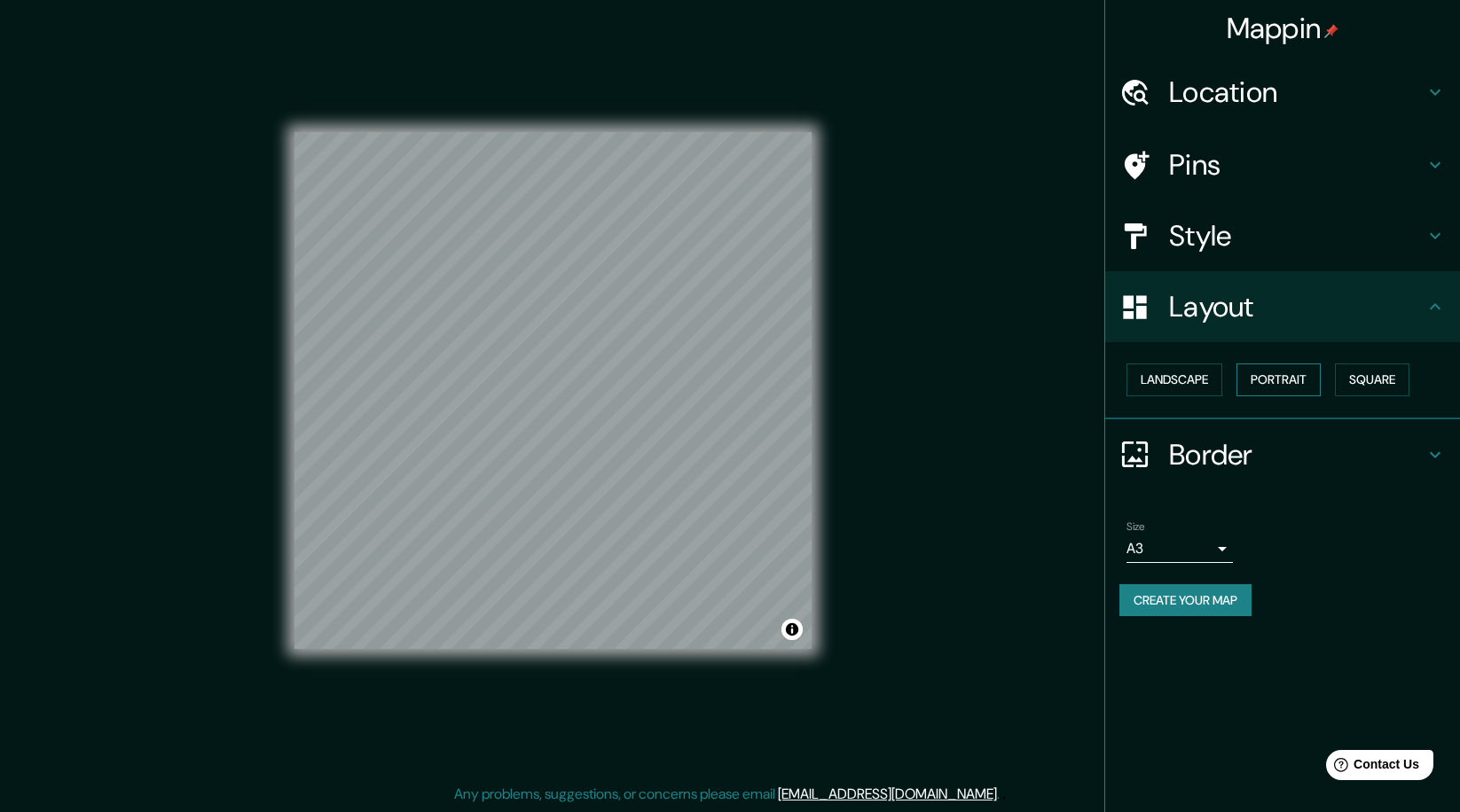
click at [1282, 380] on button "Portrait" at bounding box center [1278, 379] width 84 height 33
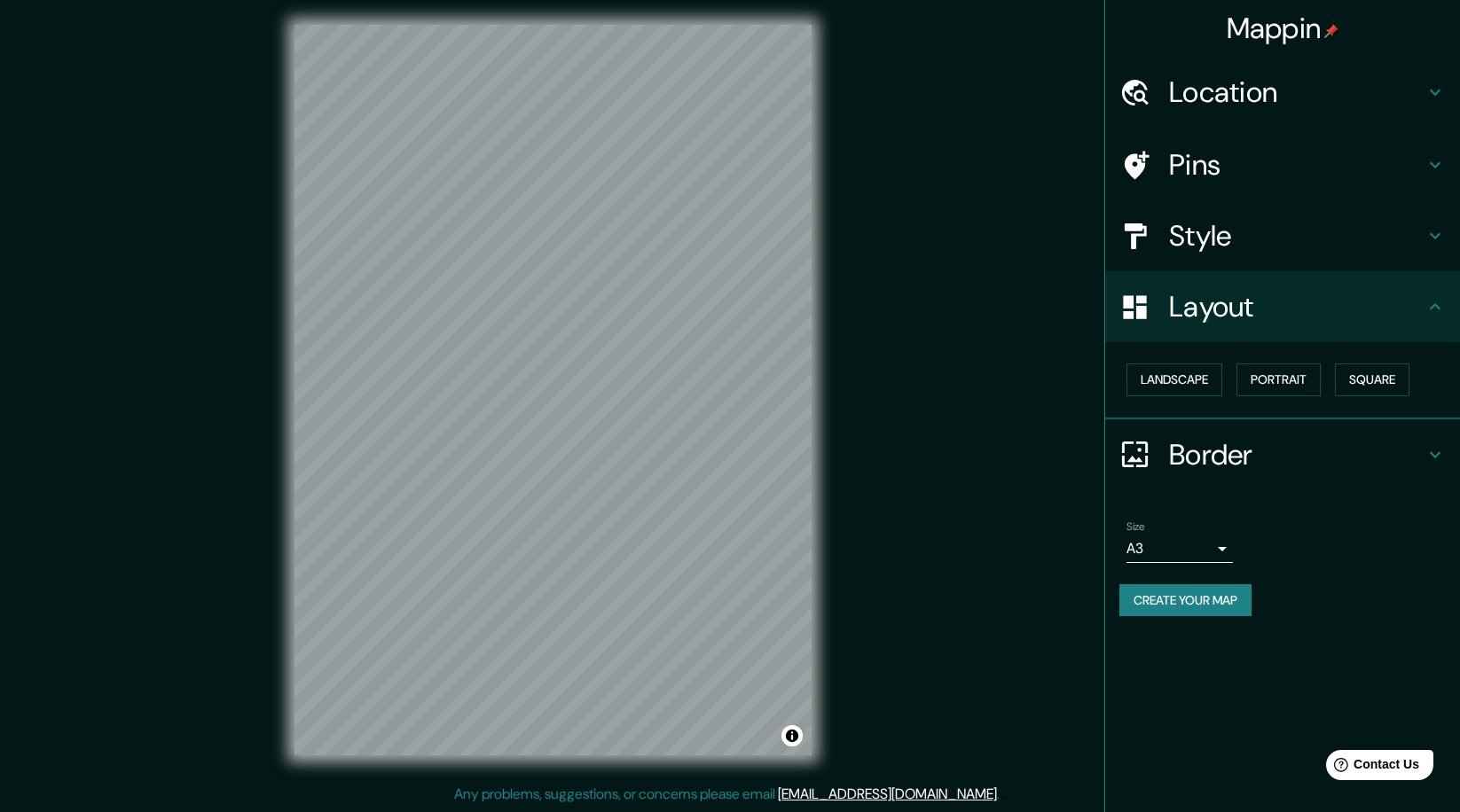
click at [1235, 460] on h4 "Border" at bounding box center [1297, 455] width 255 height 36
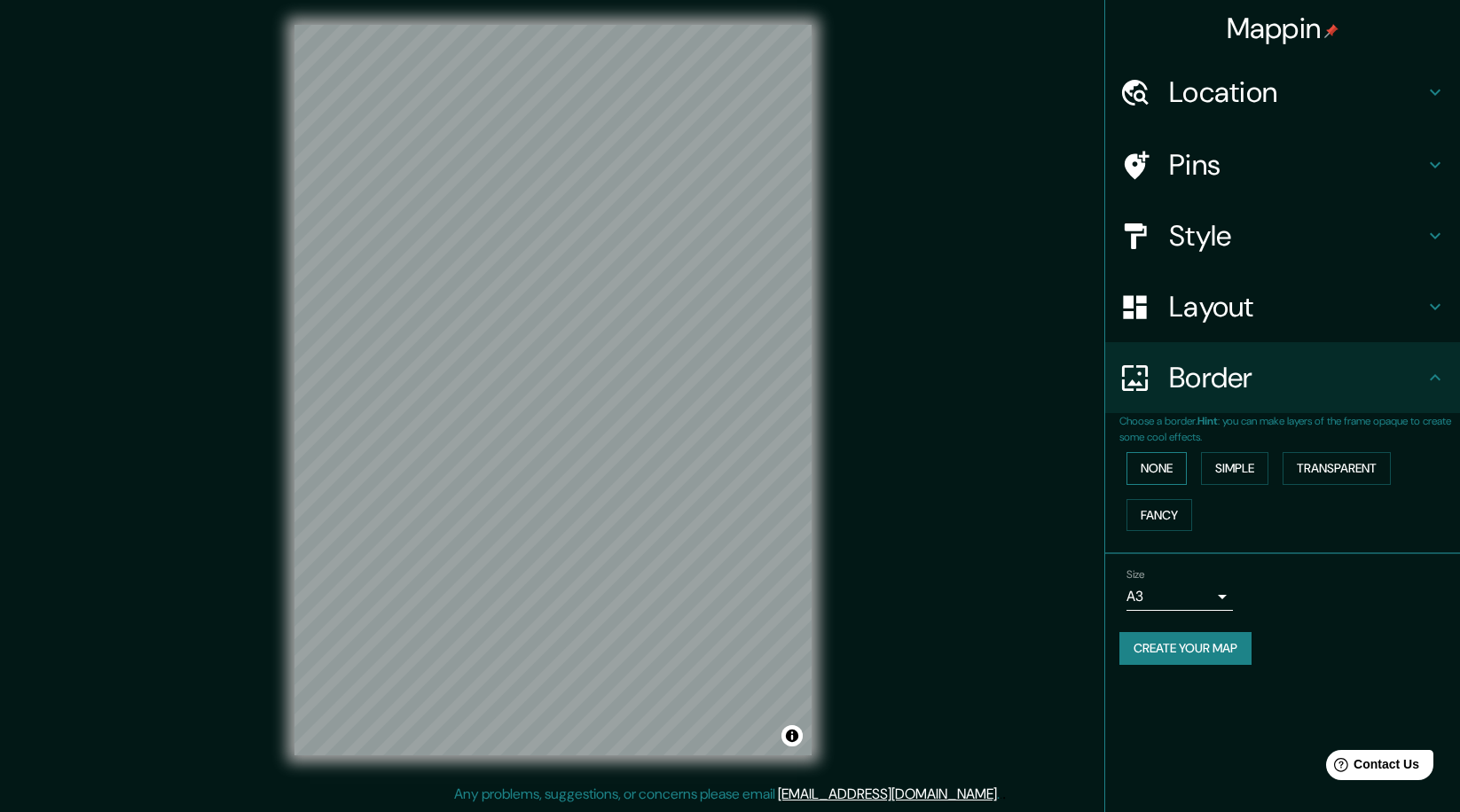
click at [1182, 472] on button "None" at bounding box center [1157, 468] width 61 height 33
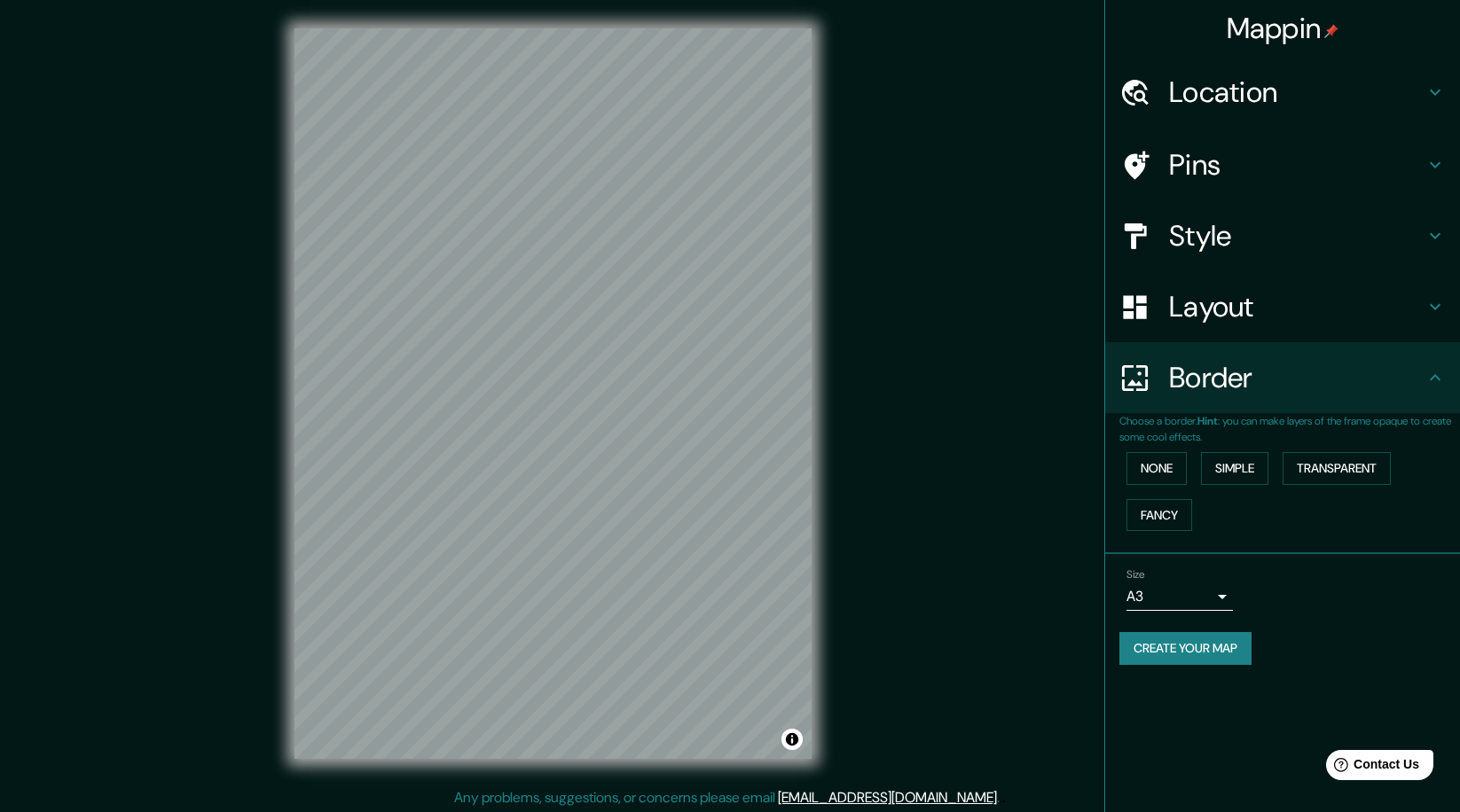
scroll to position [0, 0]
click at [1316, 468] on button "Transparent" at bounding box center [1336, 468] width 108 height 33
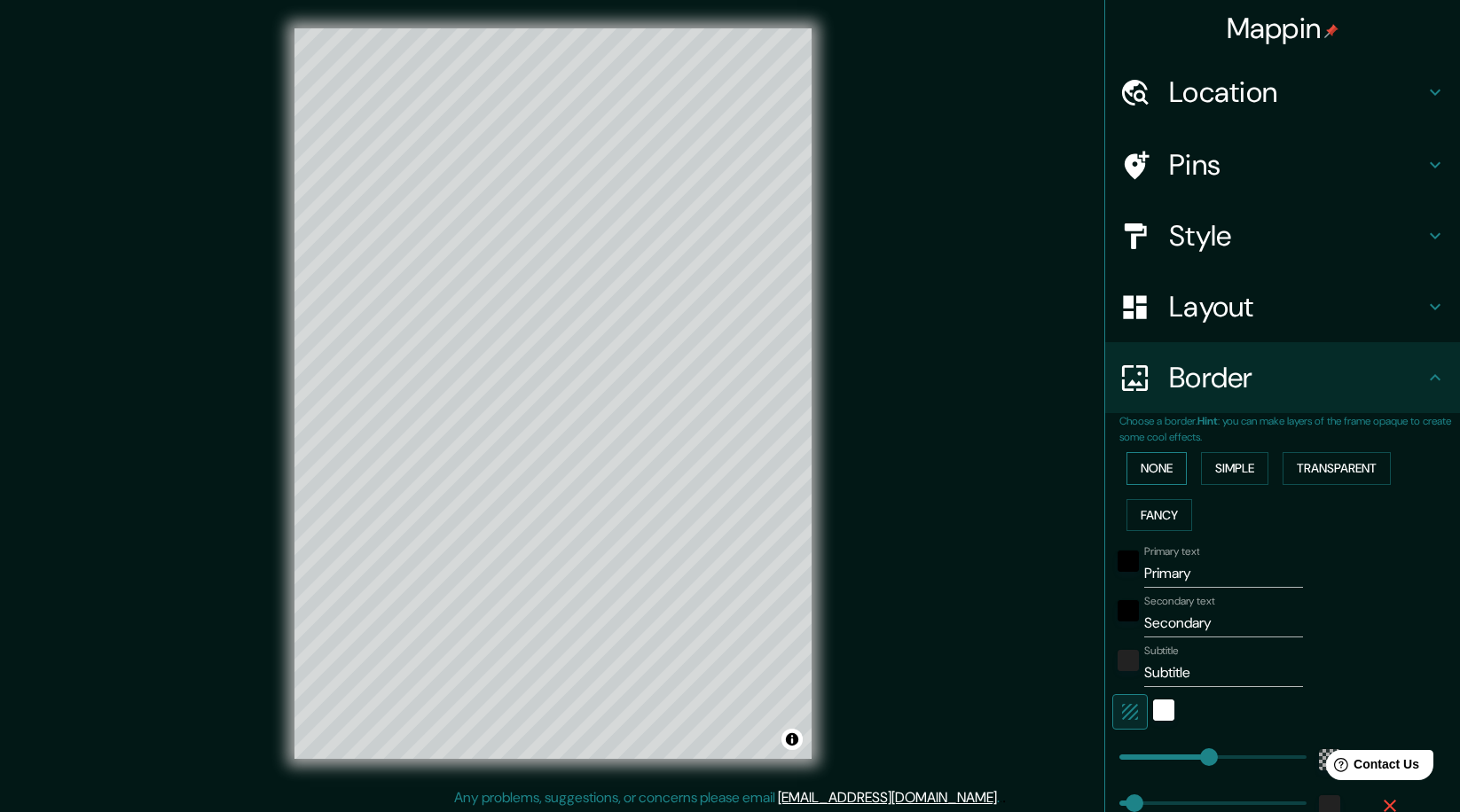
click at [1169, 459] on button "None" at bounding box center [1157, 468] width 61 height 33
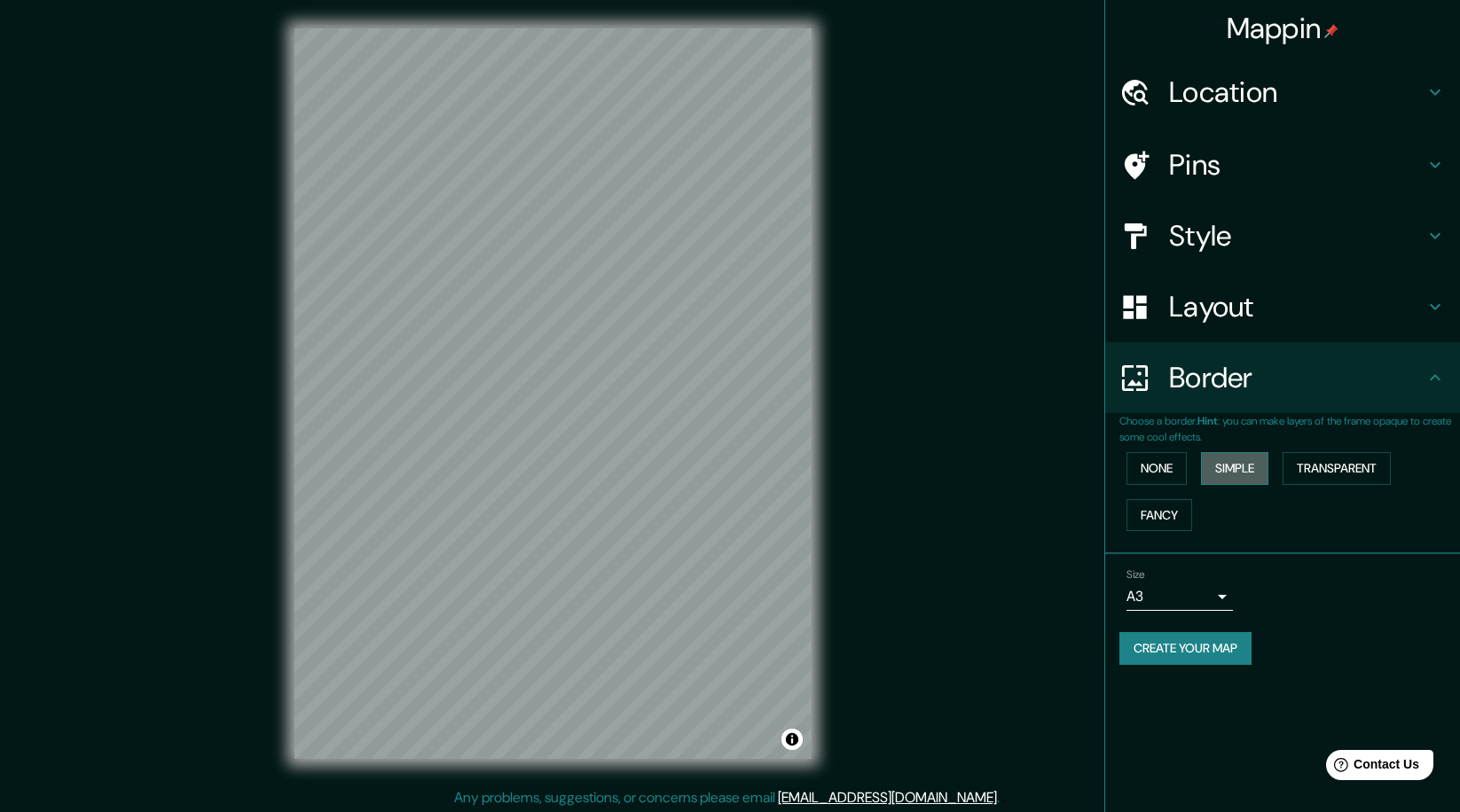
click at [1257, 463] on button "Simple" at bounding box center [1235, 468] width 68 height 33
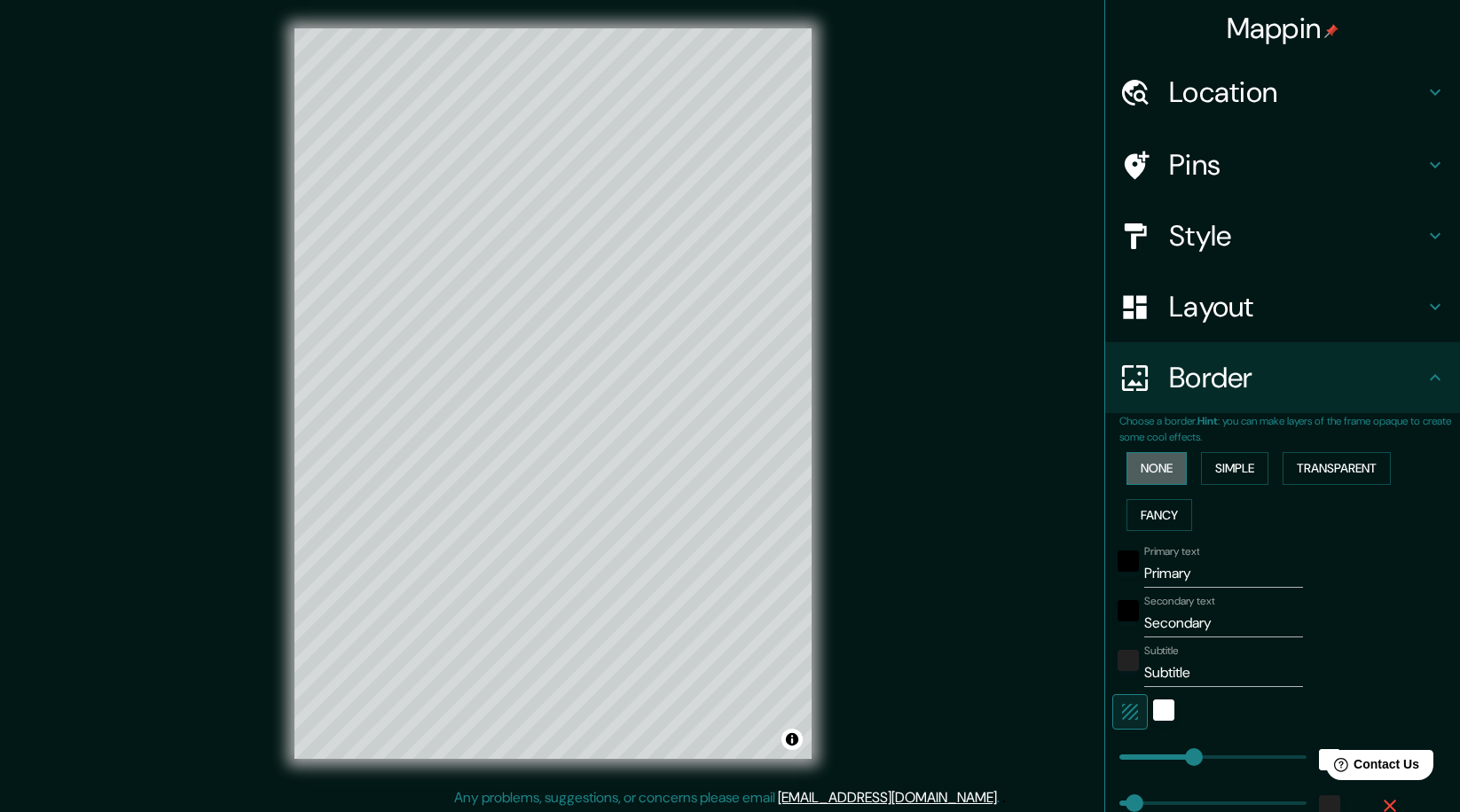
click at [1173, 456] on button "None" at bounding box center [1157, 468] width 61 height 33
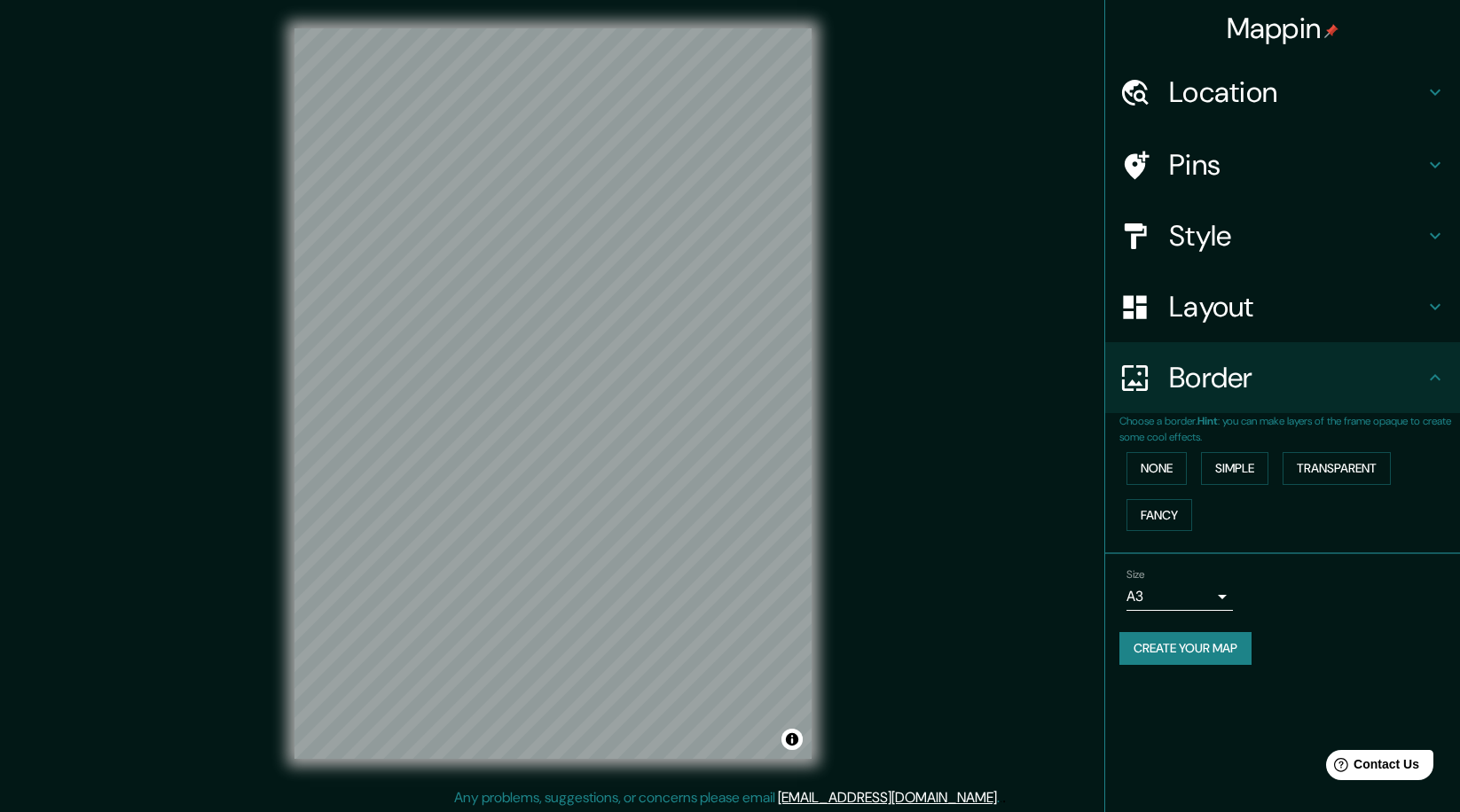
drag, startPoint x: 1215, startPoint y: 310, endPoint x: 1233, endPoint y: 305, distance: 18.7
click at [1215, 310] on h4 "Layout" at bounding box center [1297, 307] width 255 height 36
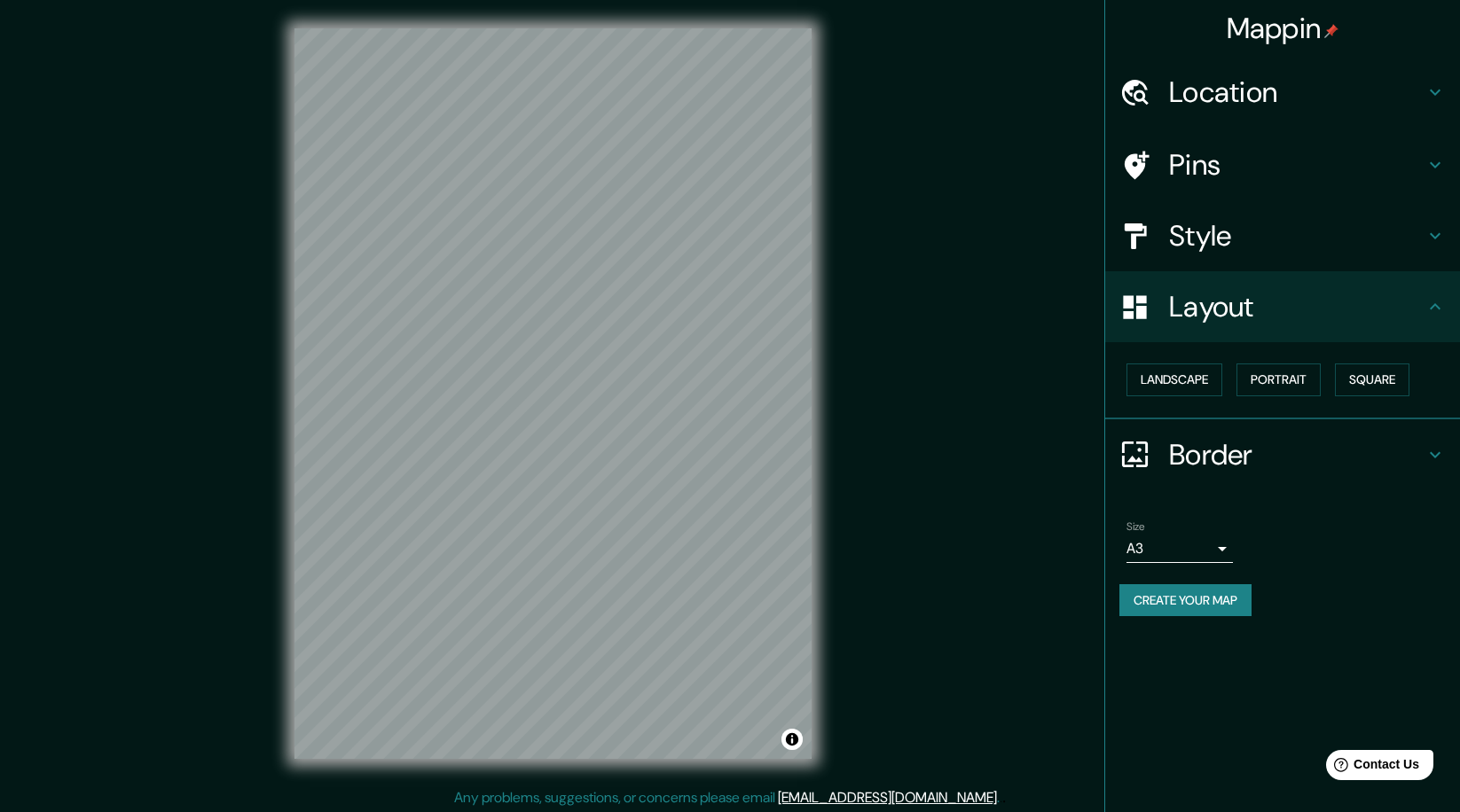
click at [1208, 213] on div "Style" at bounding box center [1282, 236] width 355 height 71
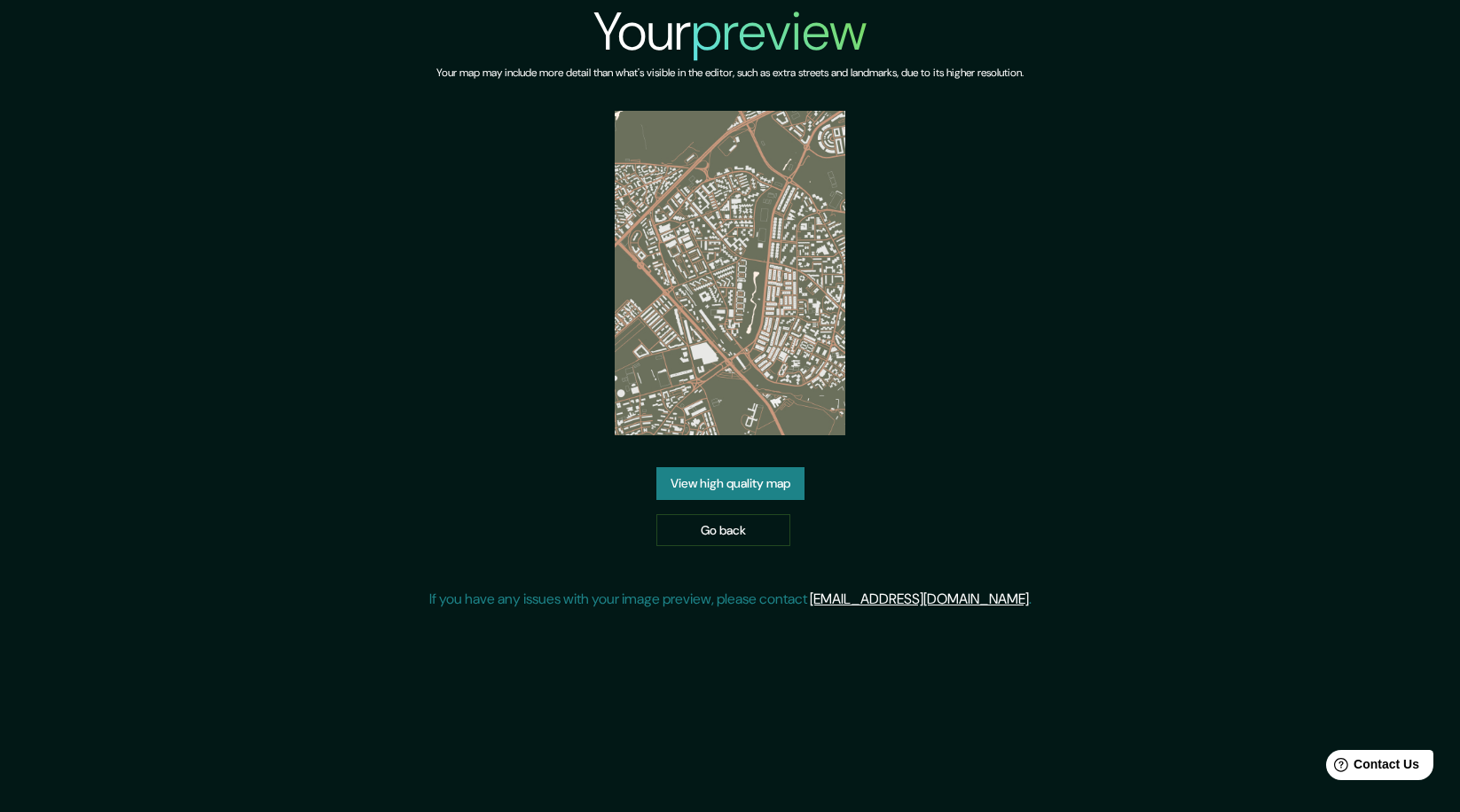
click at [754, 487] on link "View high quality map" at bounding box center [730, 484] width 148 height 33
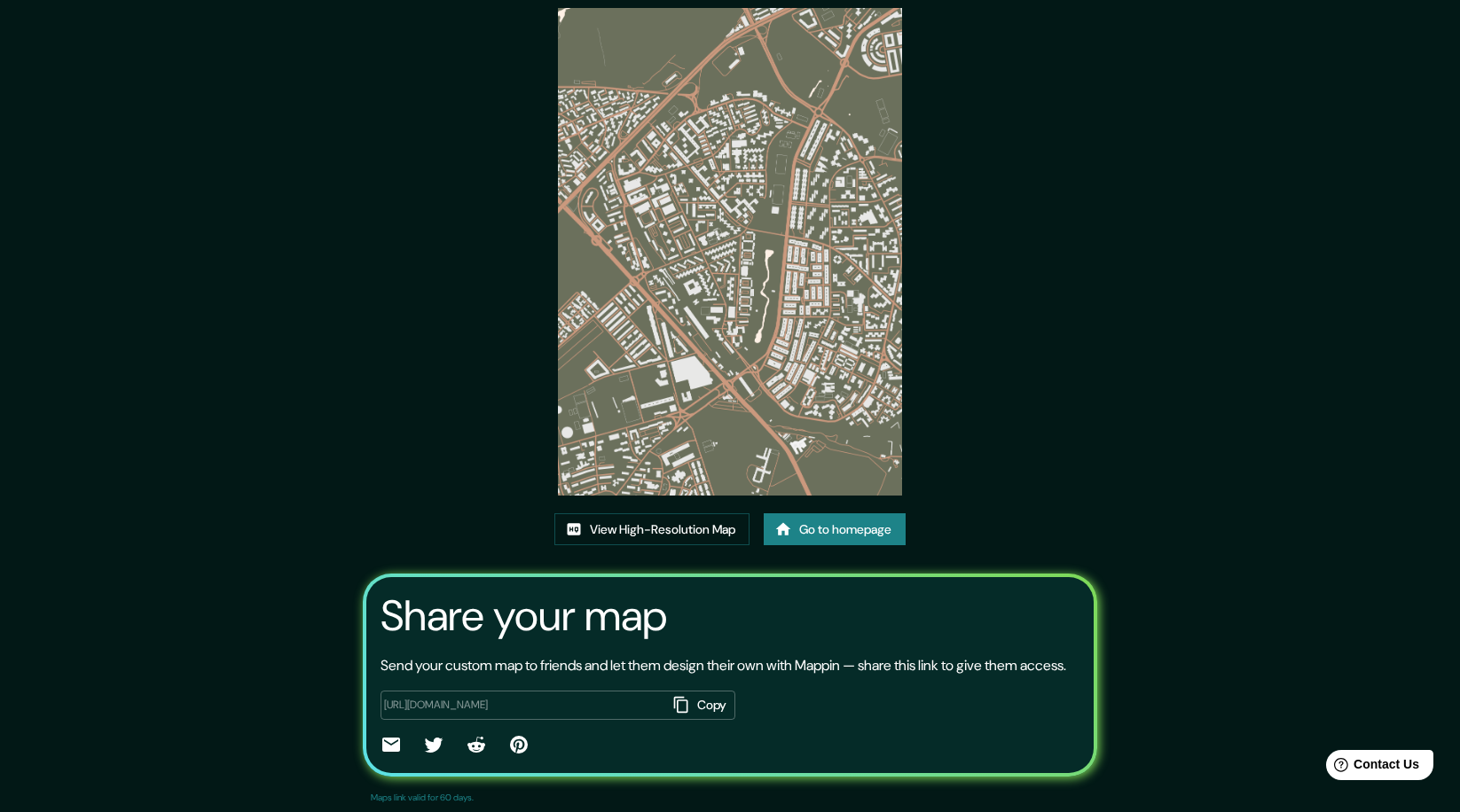
scroll to position [15, 0]
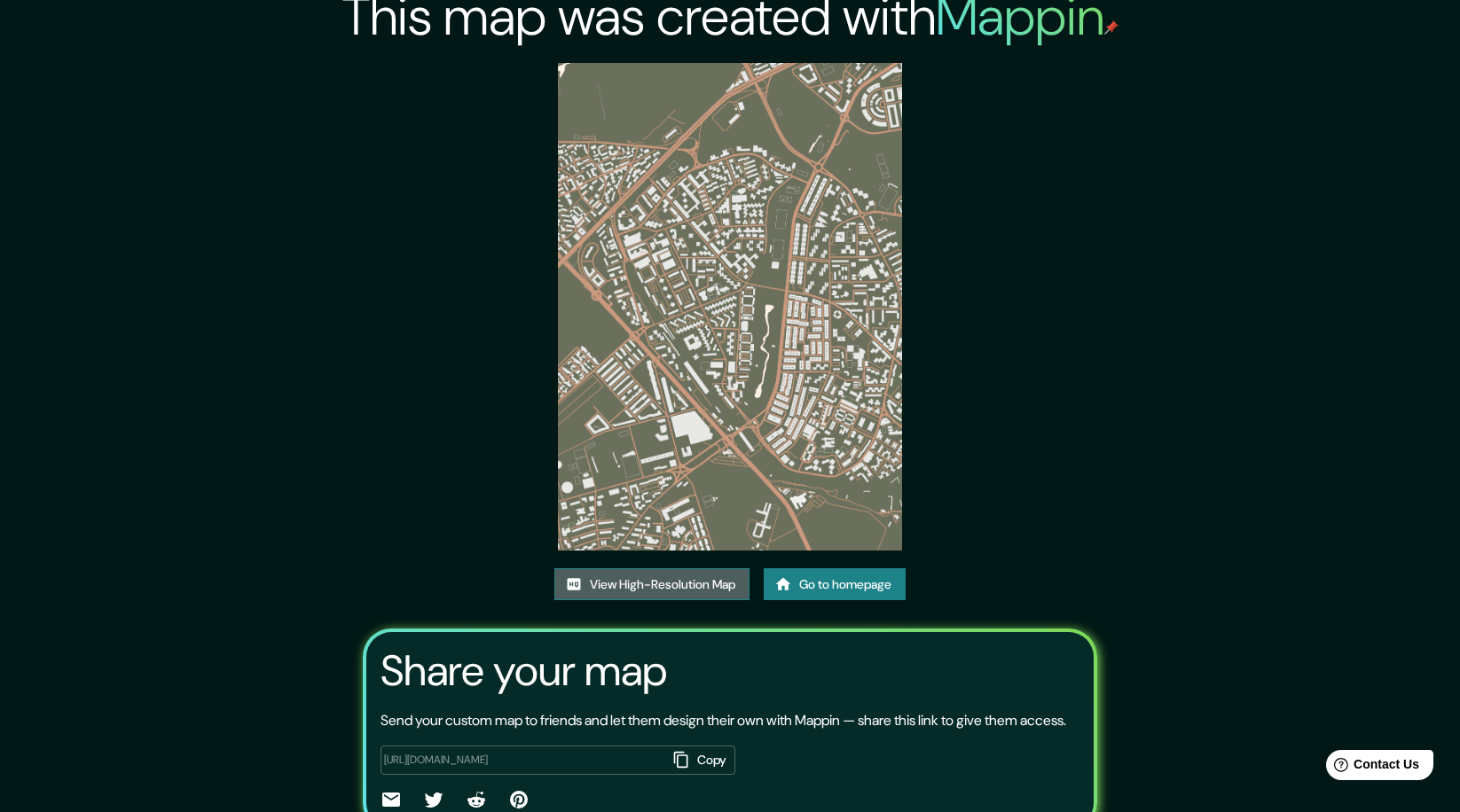
click at [698, 584] on link "View High-Resolution Map" at bounding box center [651, 584] width 195 height 33
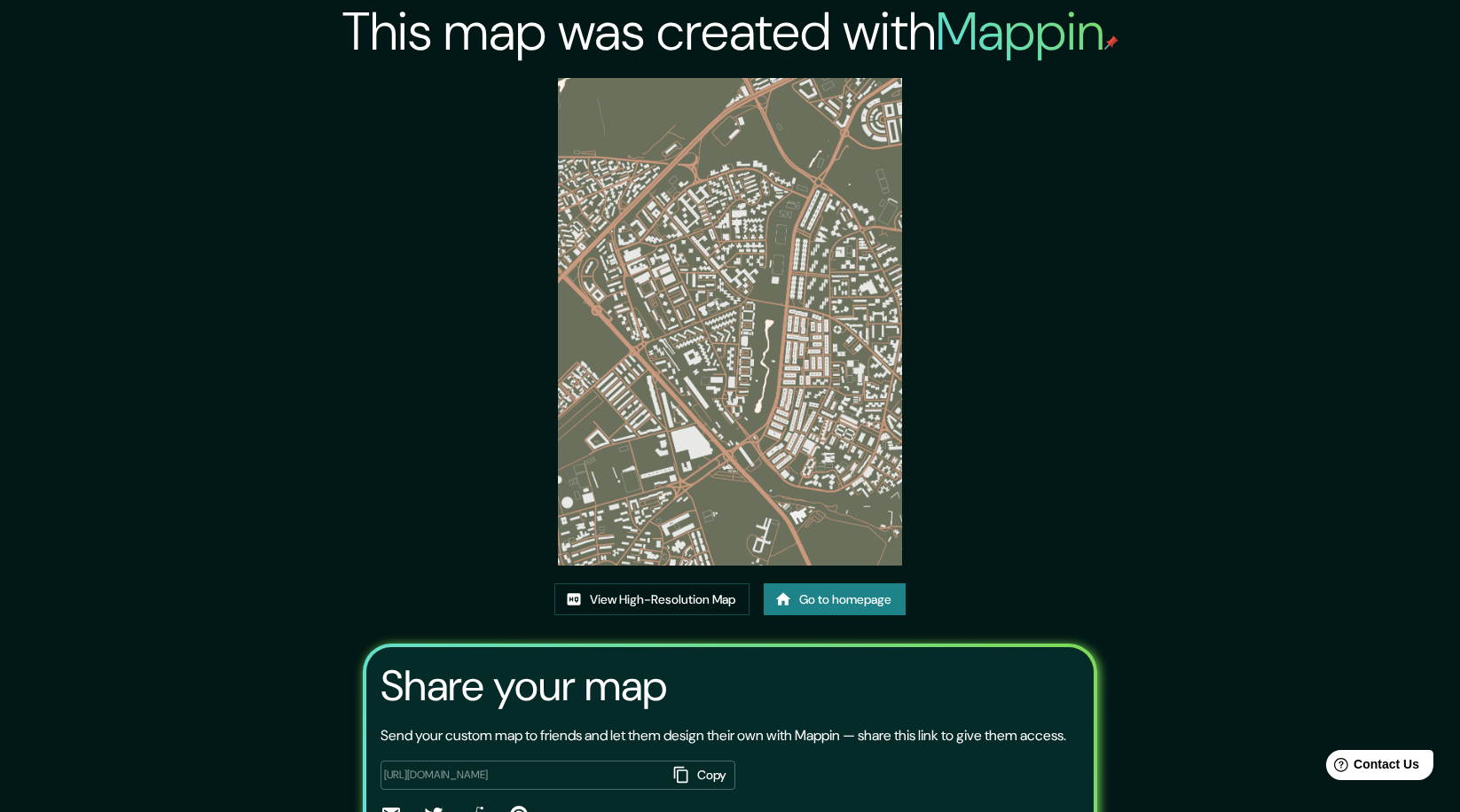
scroll to position [54, 0]
